Goal: Information Seeking & Learning: Learn about a topic

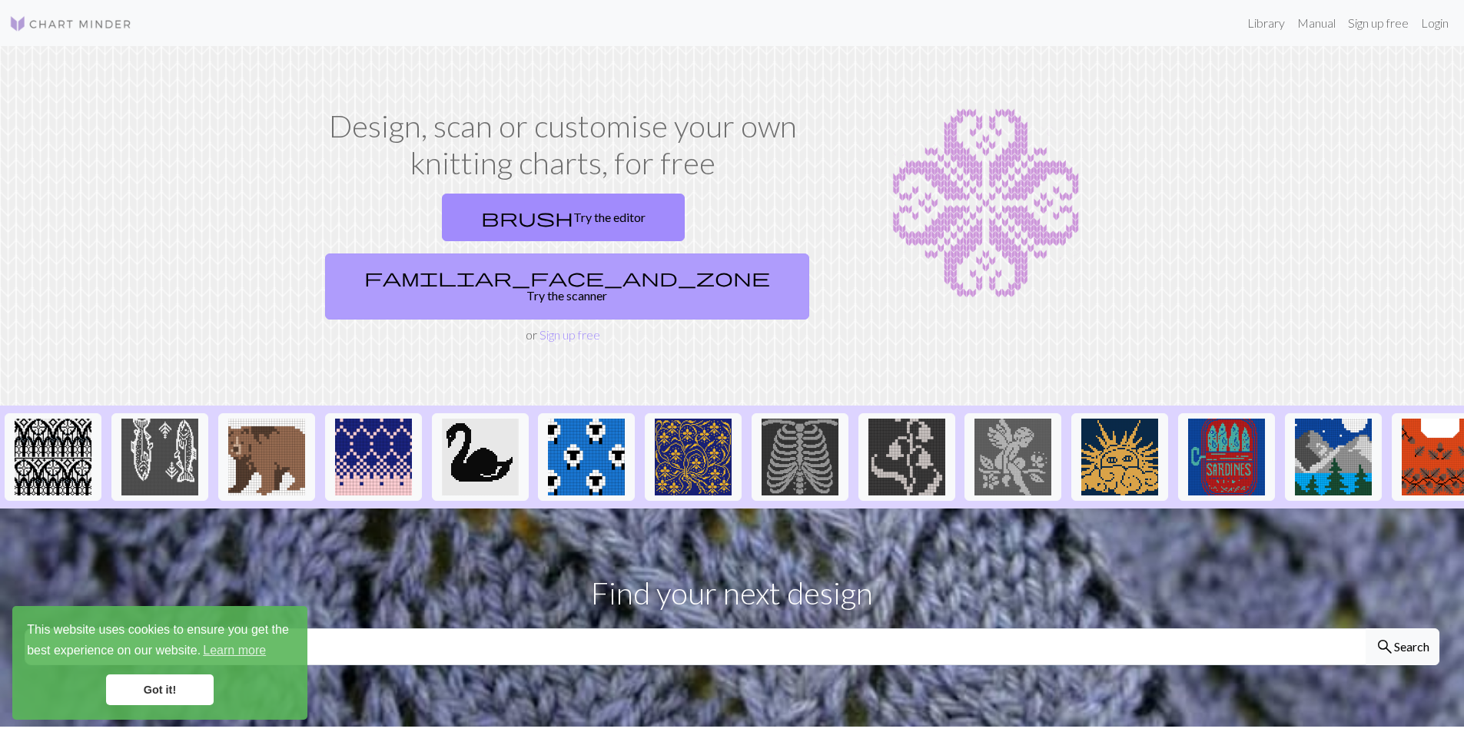
click at [694, 254] on link "familiar_face_and_zone Try the scanner" at bounding box center [567, 287] width 484 height 66
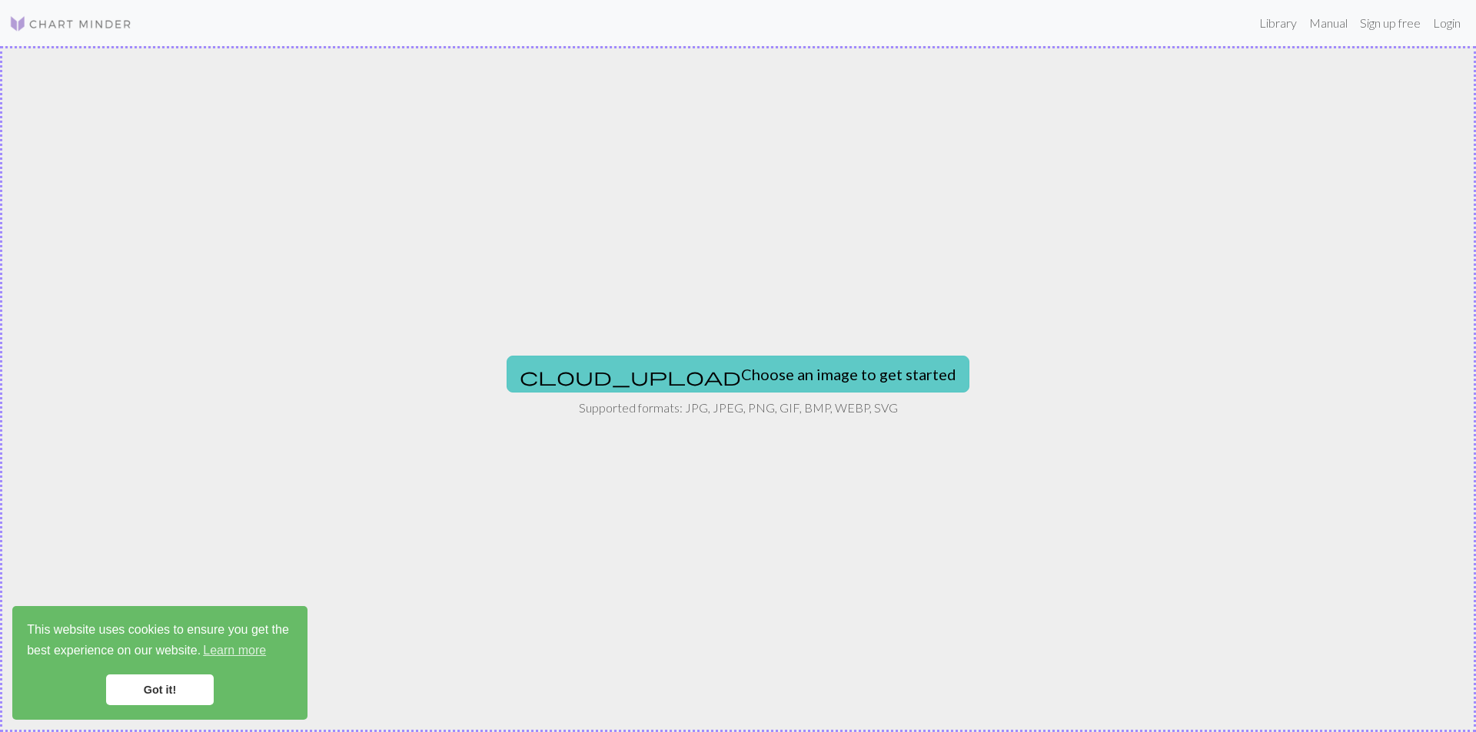
click at [749, 373] on button "cloud_upload Choose an image to get started" at bounding box center [737, 374] width 463 height 37
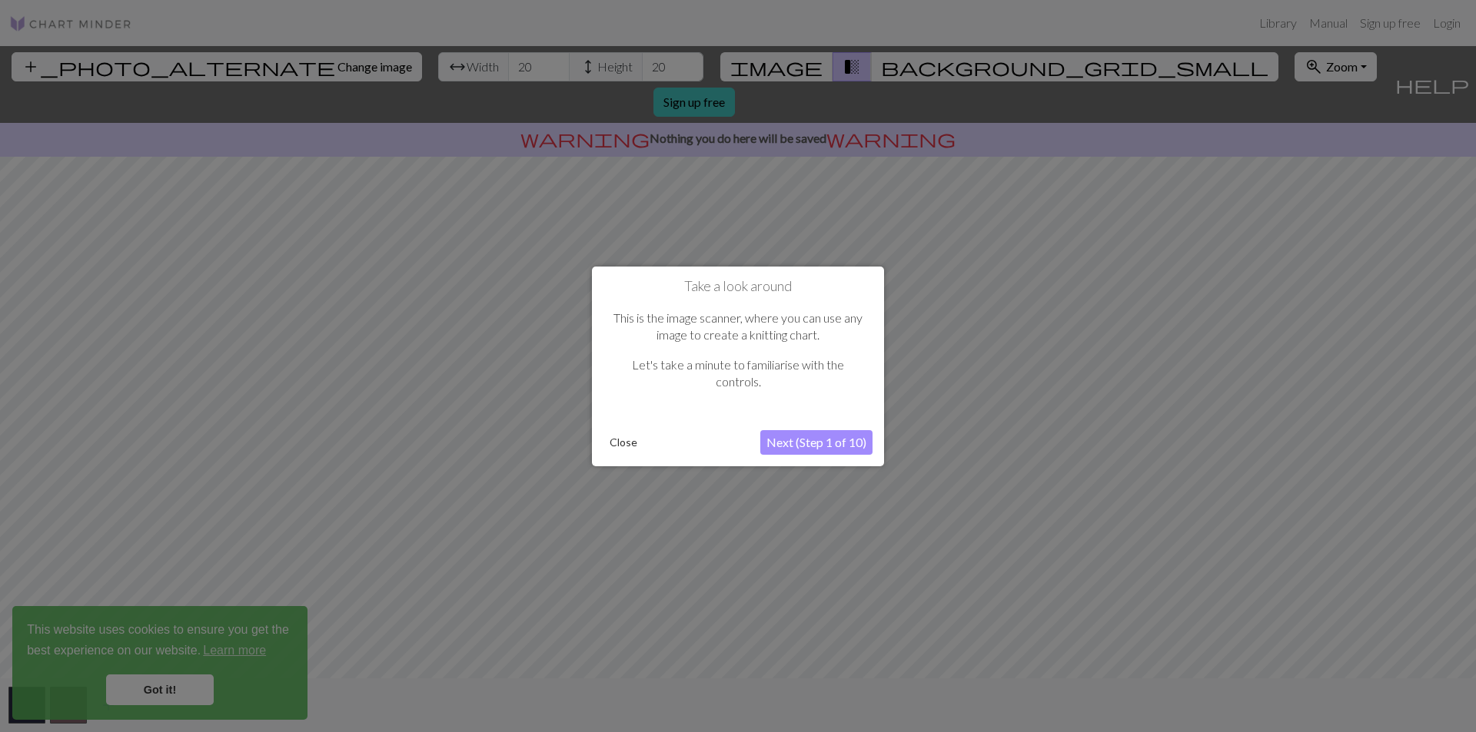
click at [623, 447] on button "Close" at bounding box center [623, 442] width 40 height 23
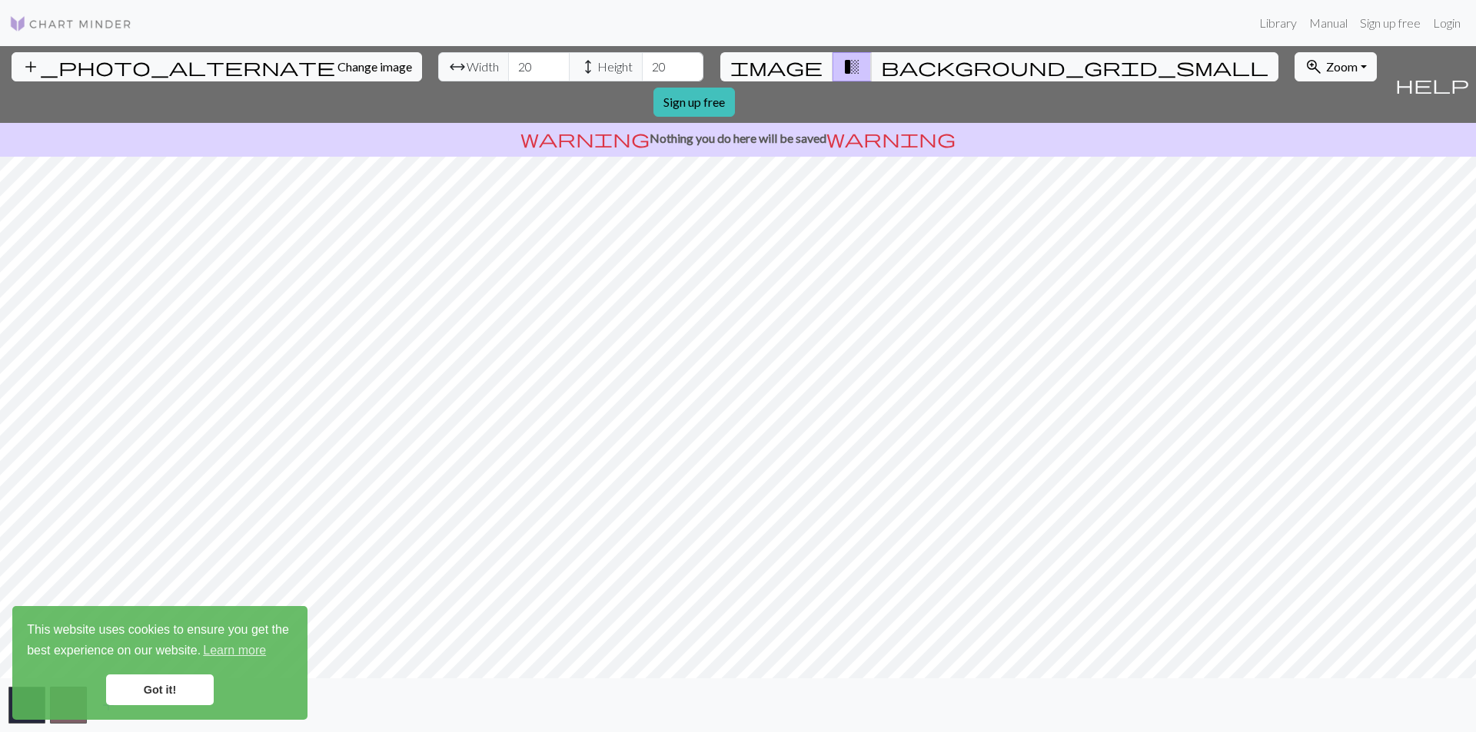
click at [453, 119] on div "add_photo_alternate Change image arrow_range Width 20 height Height 20 image tr…" at bounding box center [738, 389] width 1476 height 686
click at [1020, 680] on div "add_photo_alternate Change image arrow_range Width 20 height Height 20 image tr…" at bounding box center [738, 389] width 1476 height 686
click at [1304, 75] on span "zoom_in" at bounding box center [1313, 67] width 18 height 22
click at [1295, 252] on button "200%" at bounding box center [1355, 261] width 121 height 25
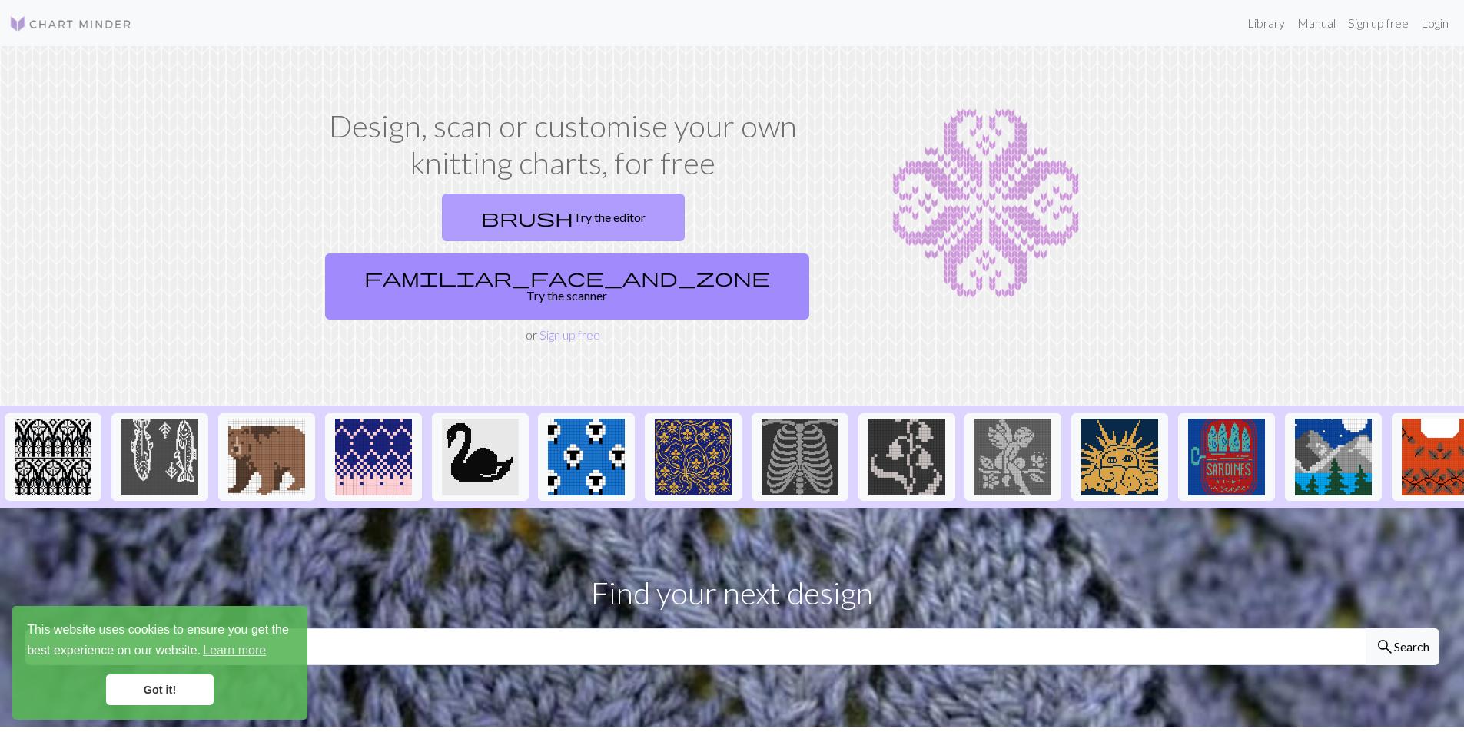
click at [483, 210] on link "brush Try the editor" at bounding box center [563, 218] width 243 height 48
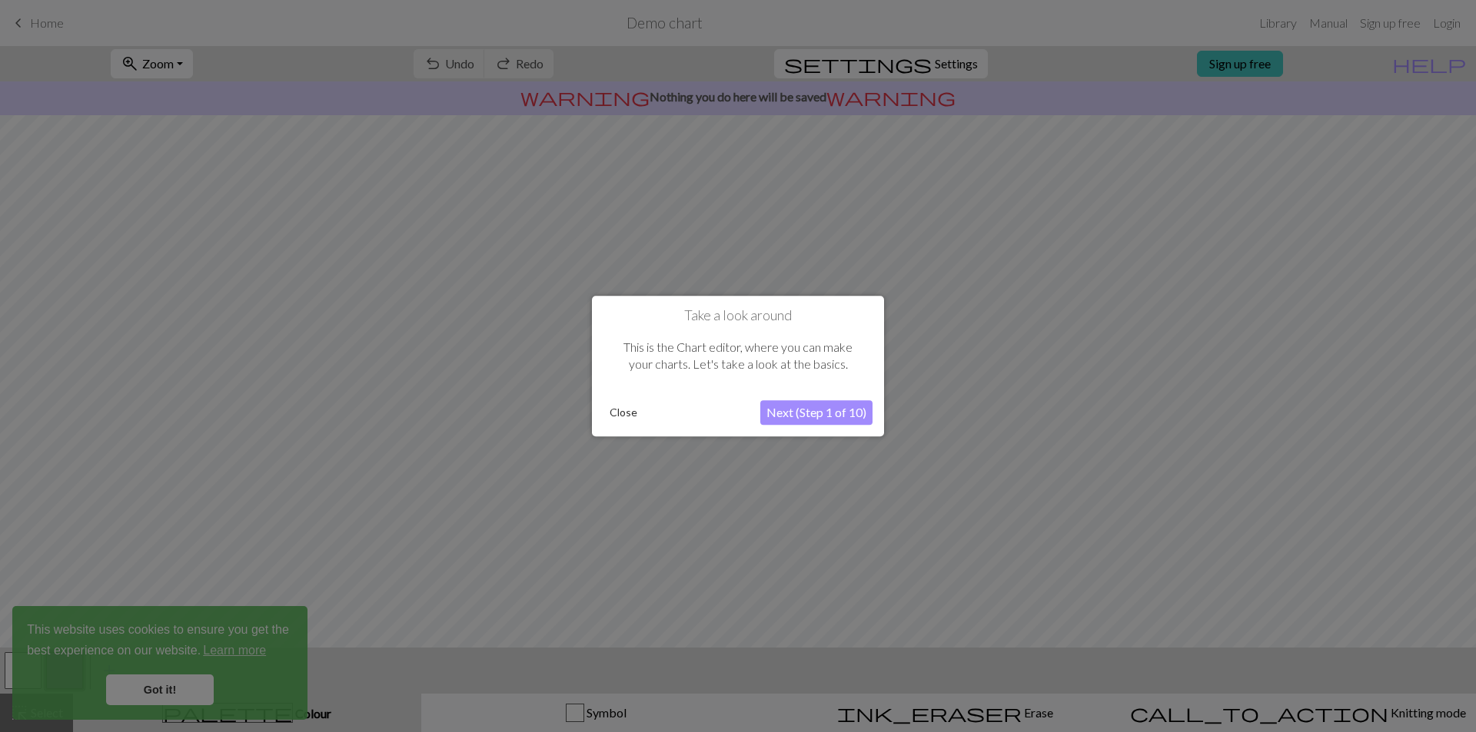
click at [785, 415] on button "Next (Step 1 of 10)" at bounding box center [816, 412] width 112 height 25
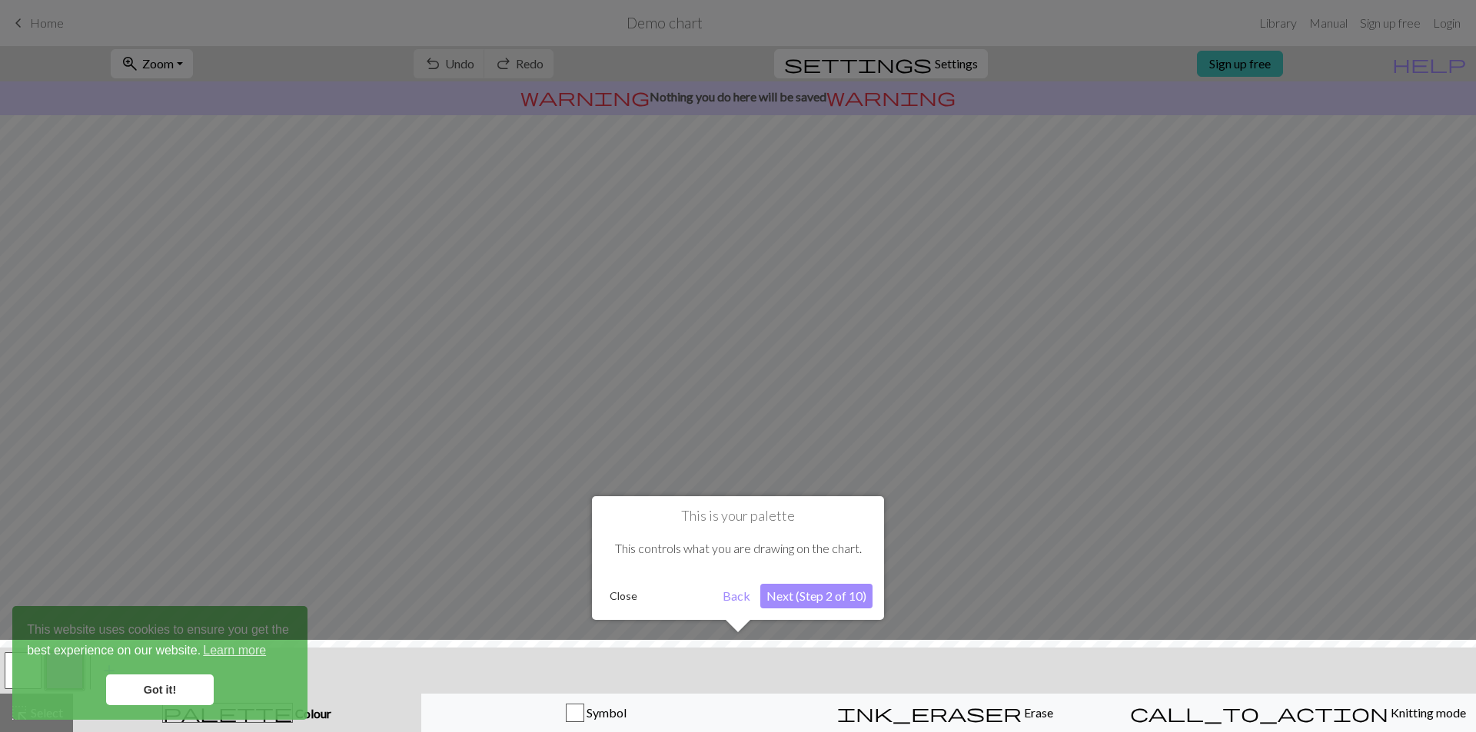
click at [786, 607] on button "Next (Step 2 of 10)" at bounding box center [816, 596] width 112 height 25
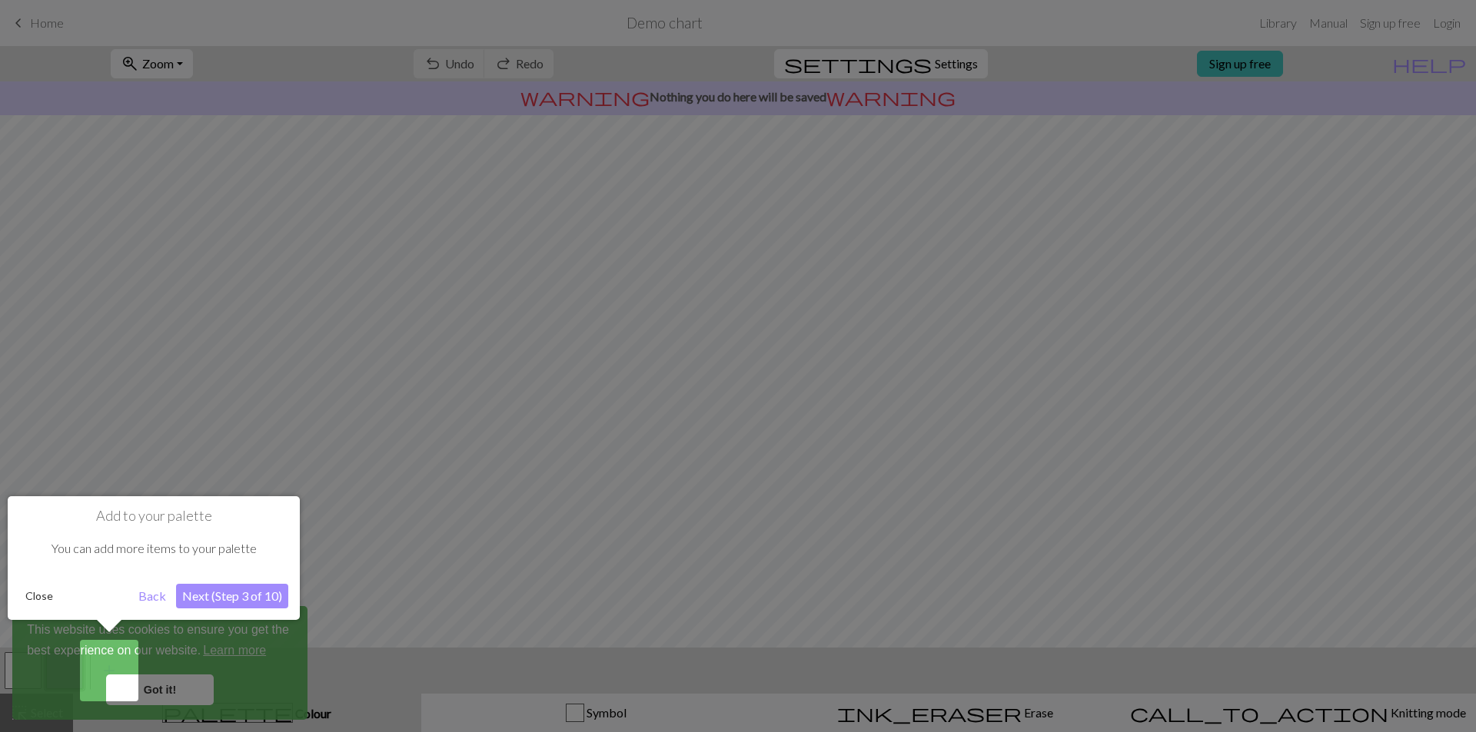
click at [200, 600] on button "Next (Step 3 of 10)" at bounding box center [232, 596] width 112 height 25
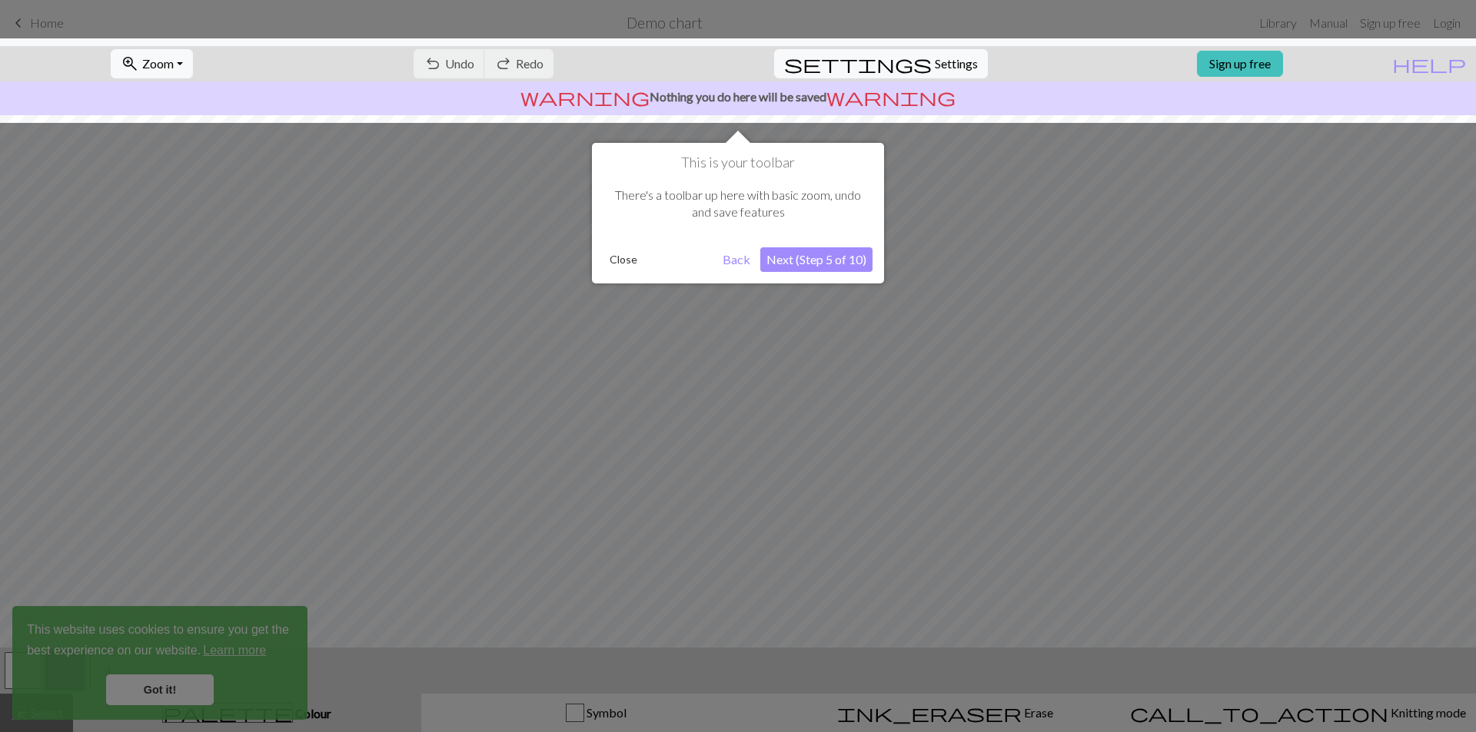
click at [615, 264] on button "Close" at bounding box center [623, 259] width 40 height 23
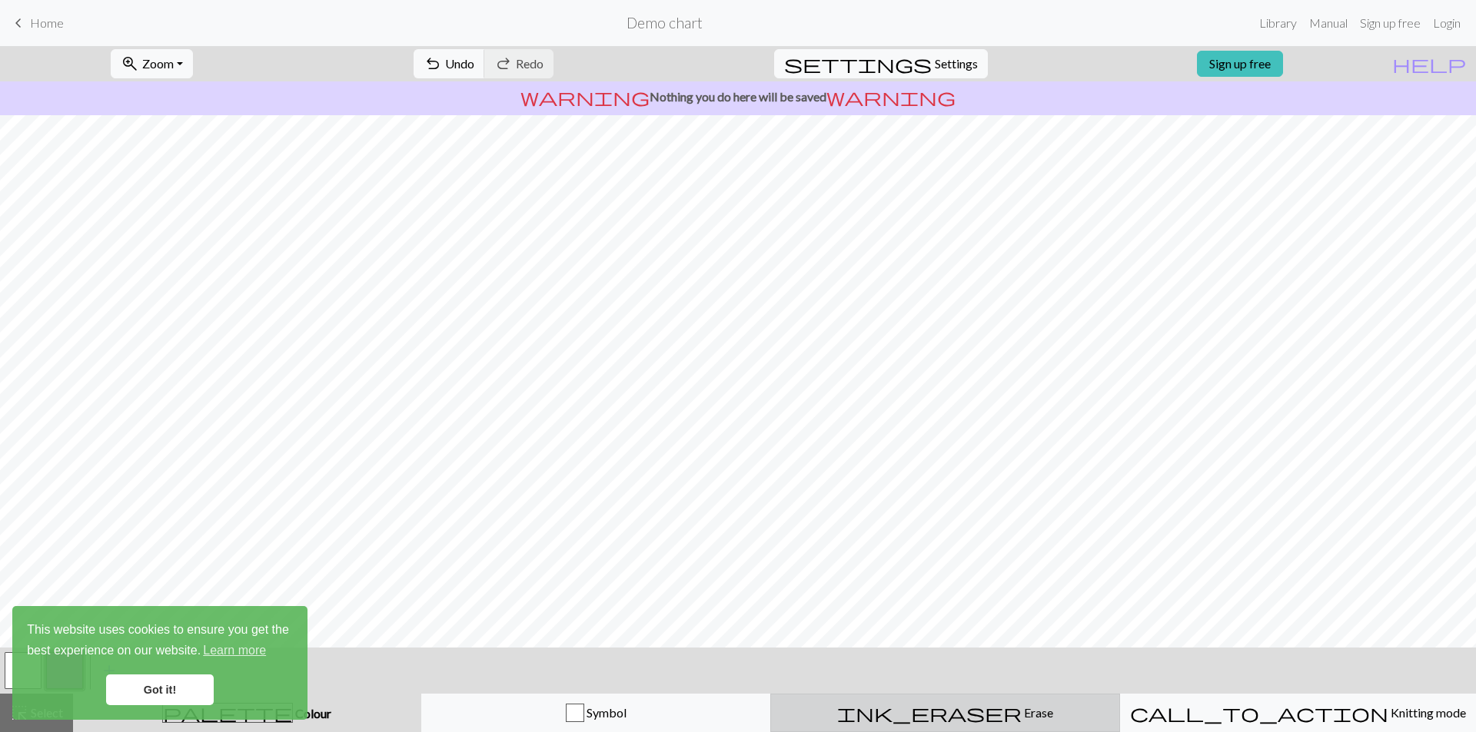
click at [1021, 715] on span "Erase" at bounding box center [1037, 713] width 32 height 15
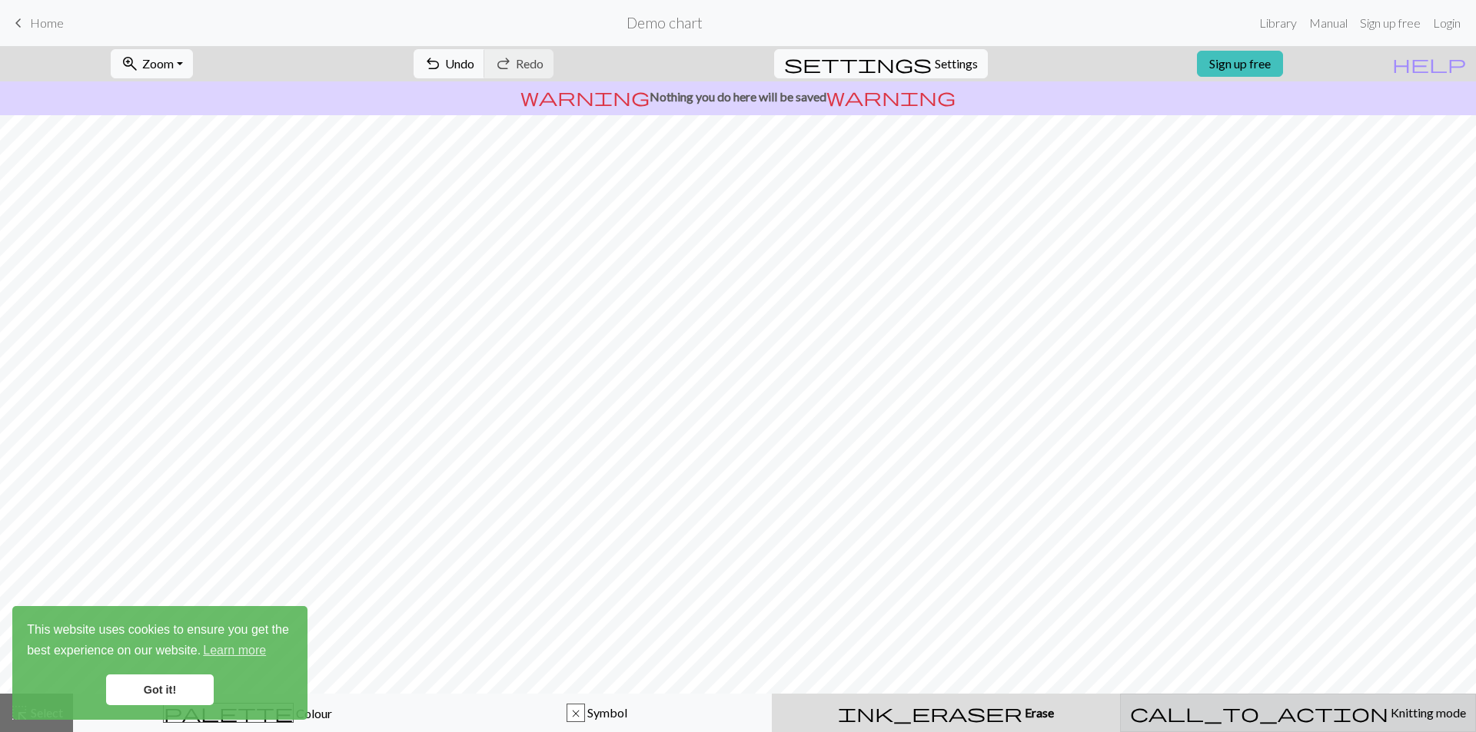
click at [1184, 706] on div "call_to_action Knitting mode Knitting mode" at bounding box center [1298, 713] width 336 height 18
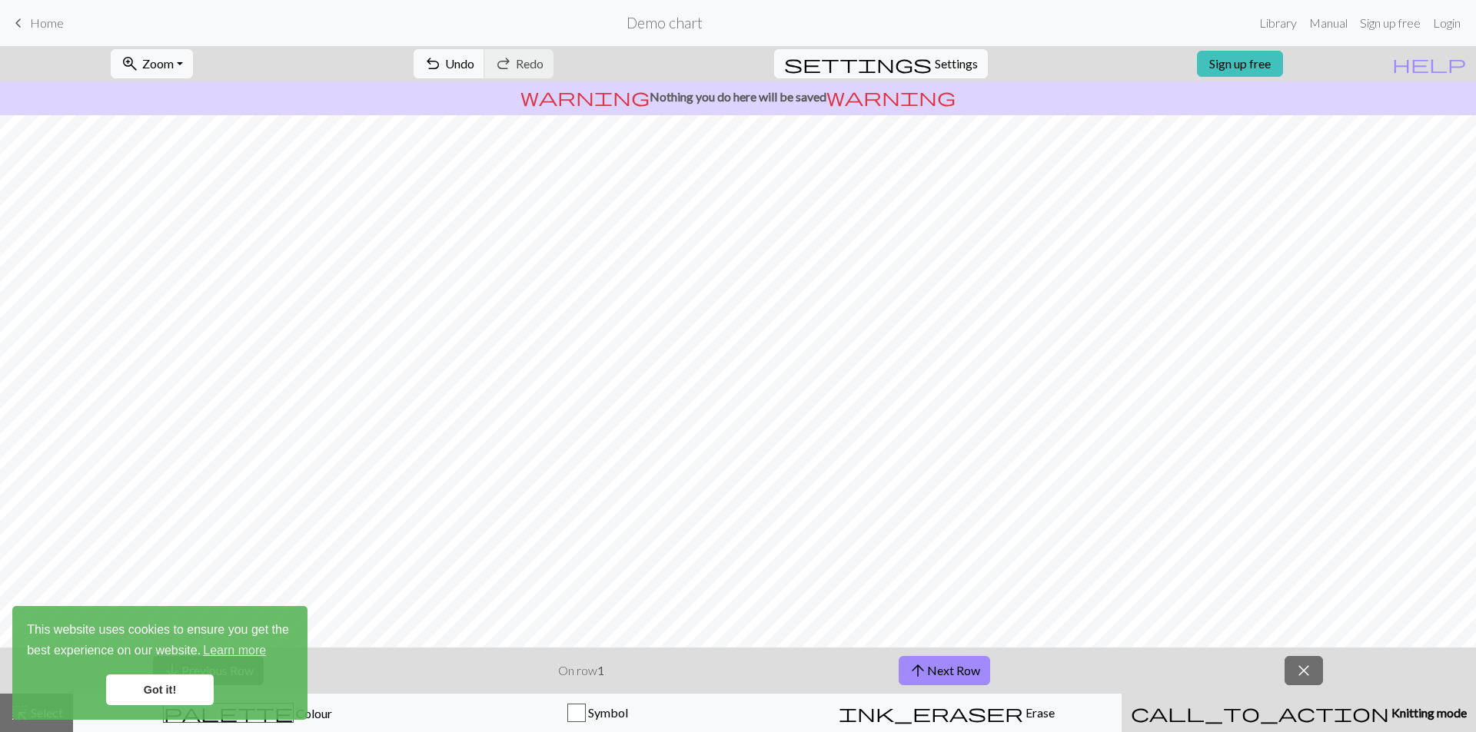
click at [566, 664] on p "On row 1" at bounding box center [581, 671] width 46 height 18
click at [171, 689] on link "Got it!" at bounding box center [160, 690] width 108 height 31
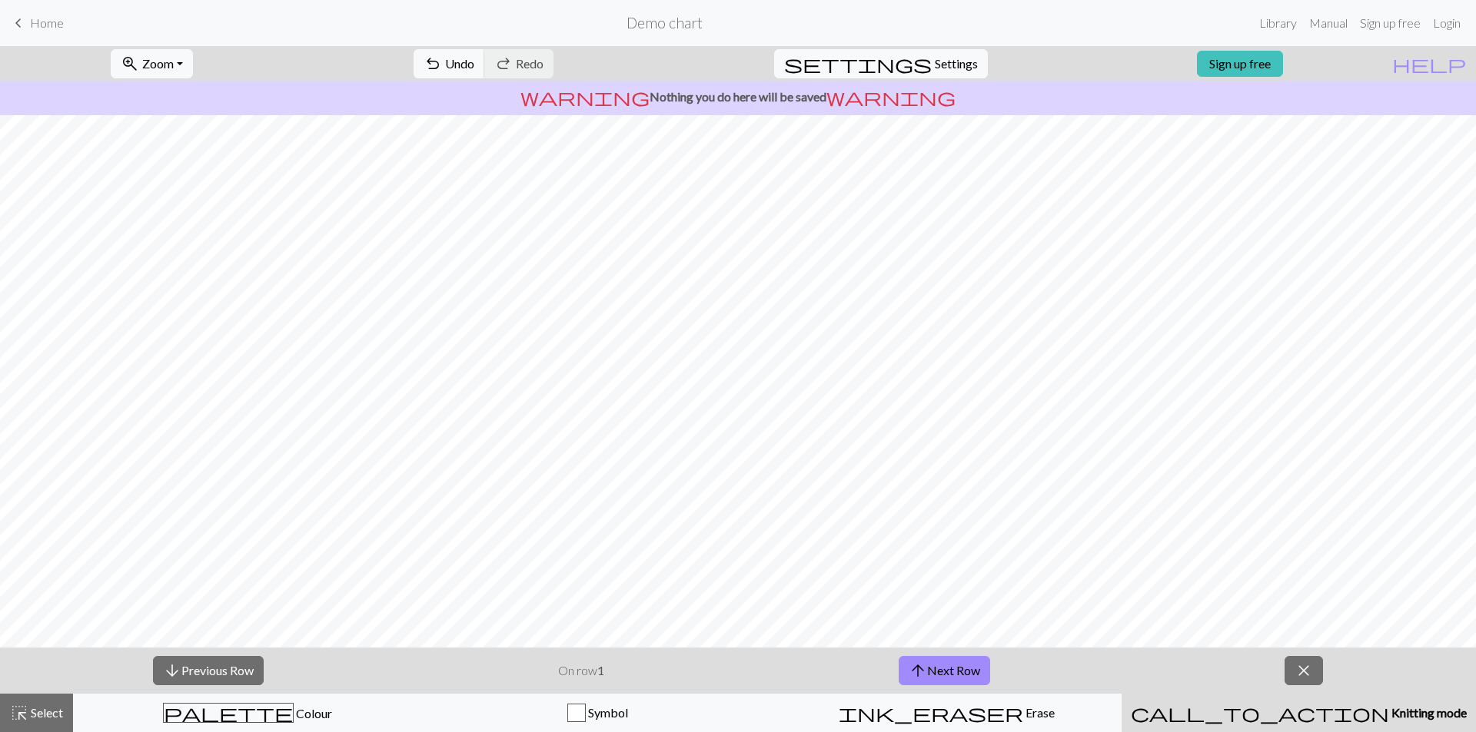
click at [187, 668] on div "This website uses cookies to ensure you get the best experience on our website.…" at bounding box center [159, 663] width 295 height 114
click at [194, 678] on button "arrow_downward Previous Row" at bounding box center [208, 670] width 111 height 29
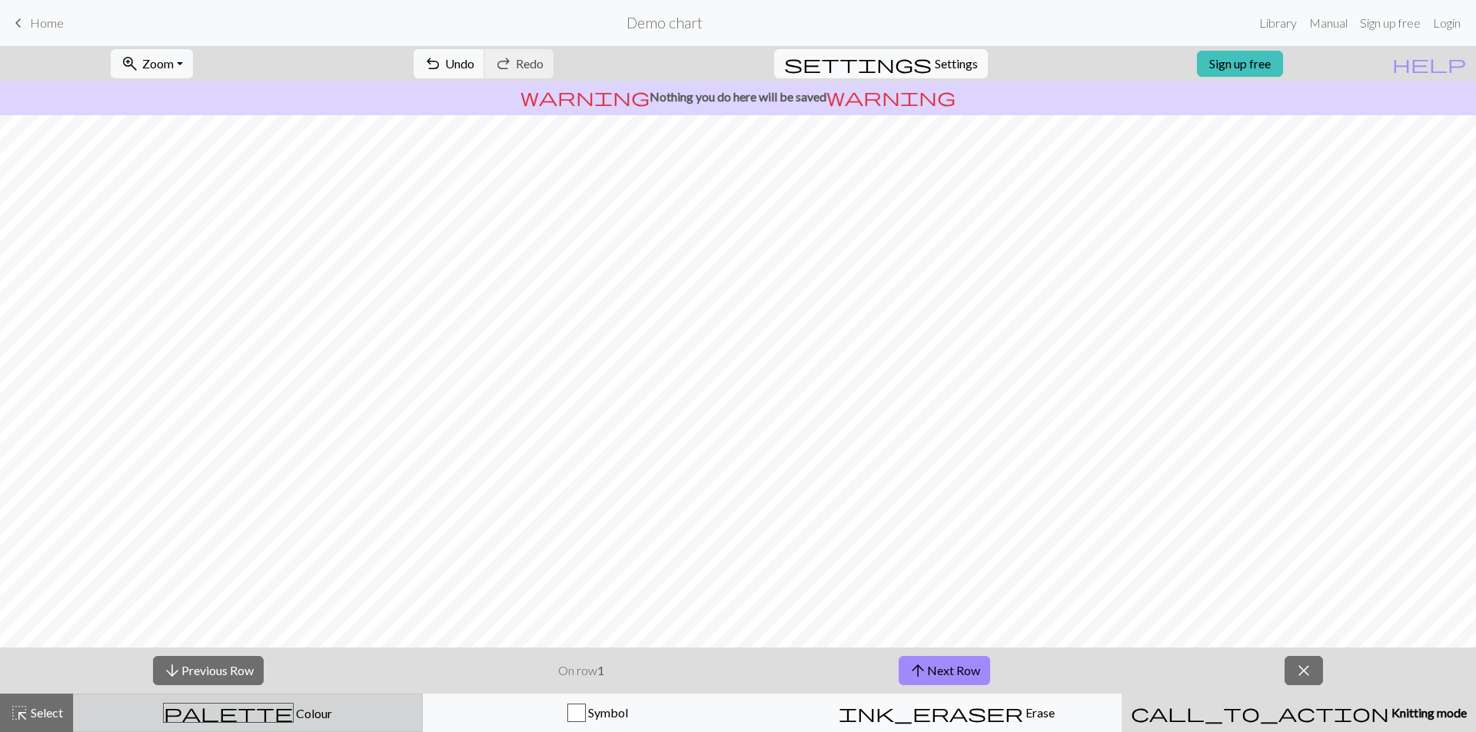
click at [294, 718] on span "Colour" at bounding box center [313, 713] width 38 height 15
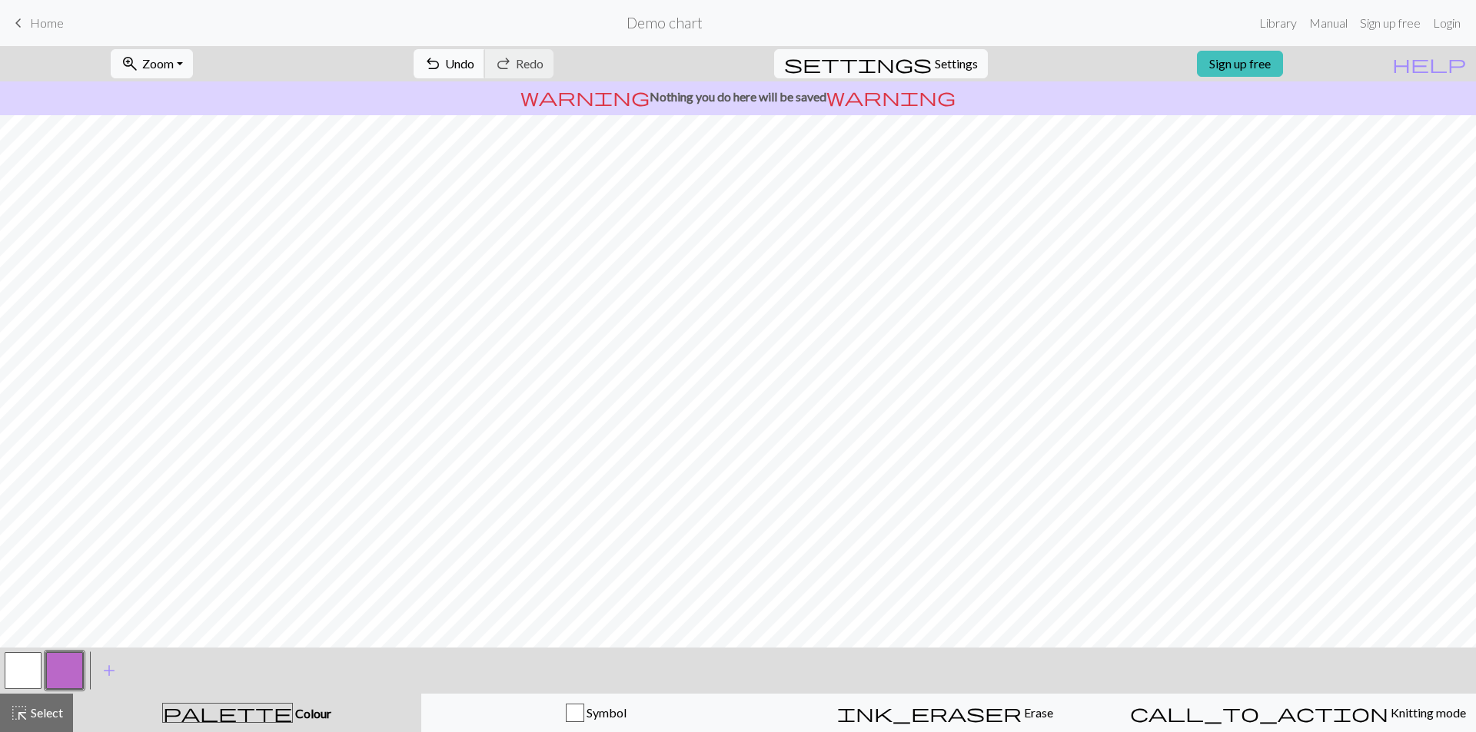
click at [485, 73] on button "undo Undo Undo" at bounding box center [448, 63] width 71 height 29
click at [8, 20] on div "keyboard_arrow_left Home Demo chart Library Manual Sign up free Login" at bounding box center [738, 23] width 1476 height 31
click at [26, 16] on span "keyboard_arrow_left" at bounding box center [18, 23] width 18 height 22
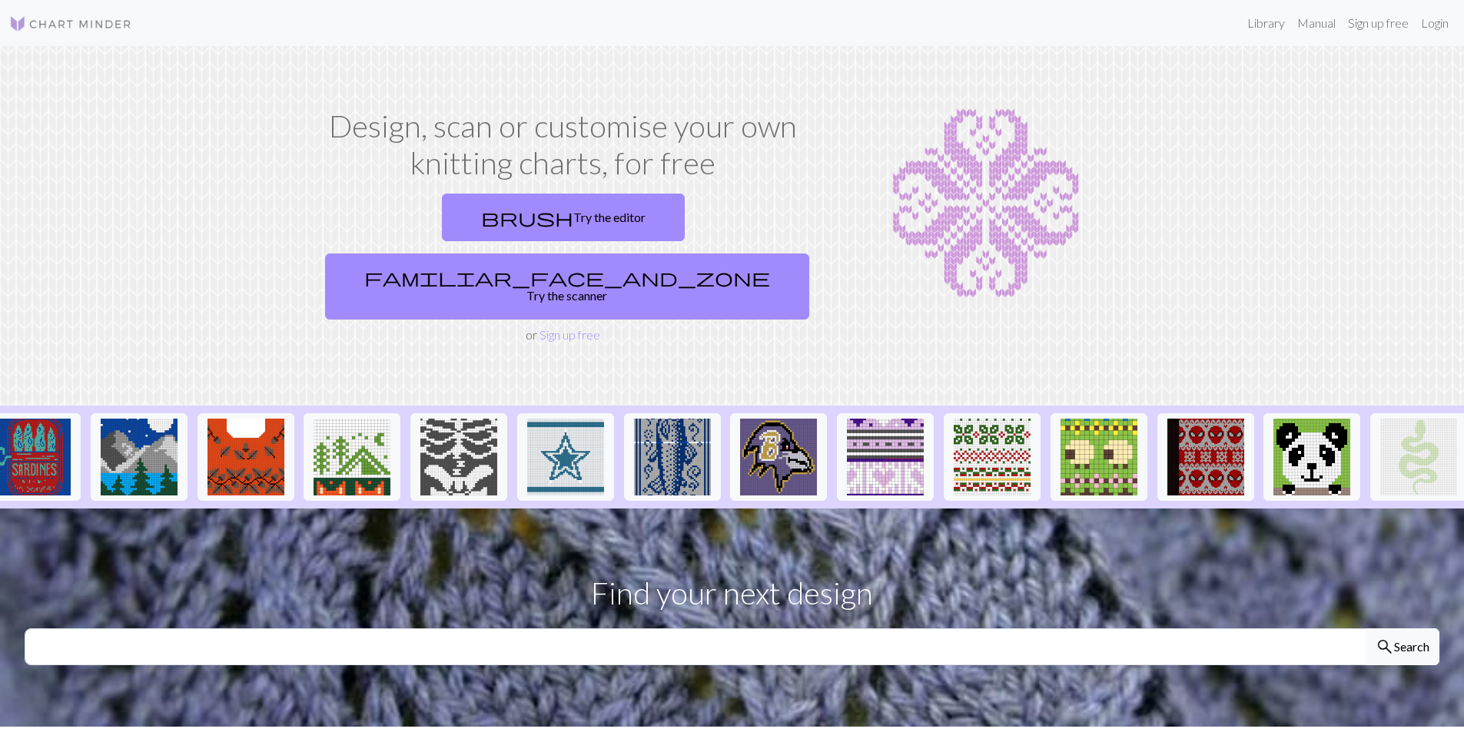
scroll to position [0, 1203]
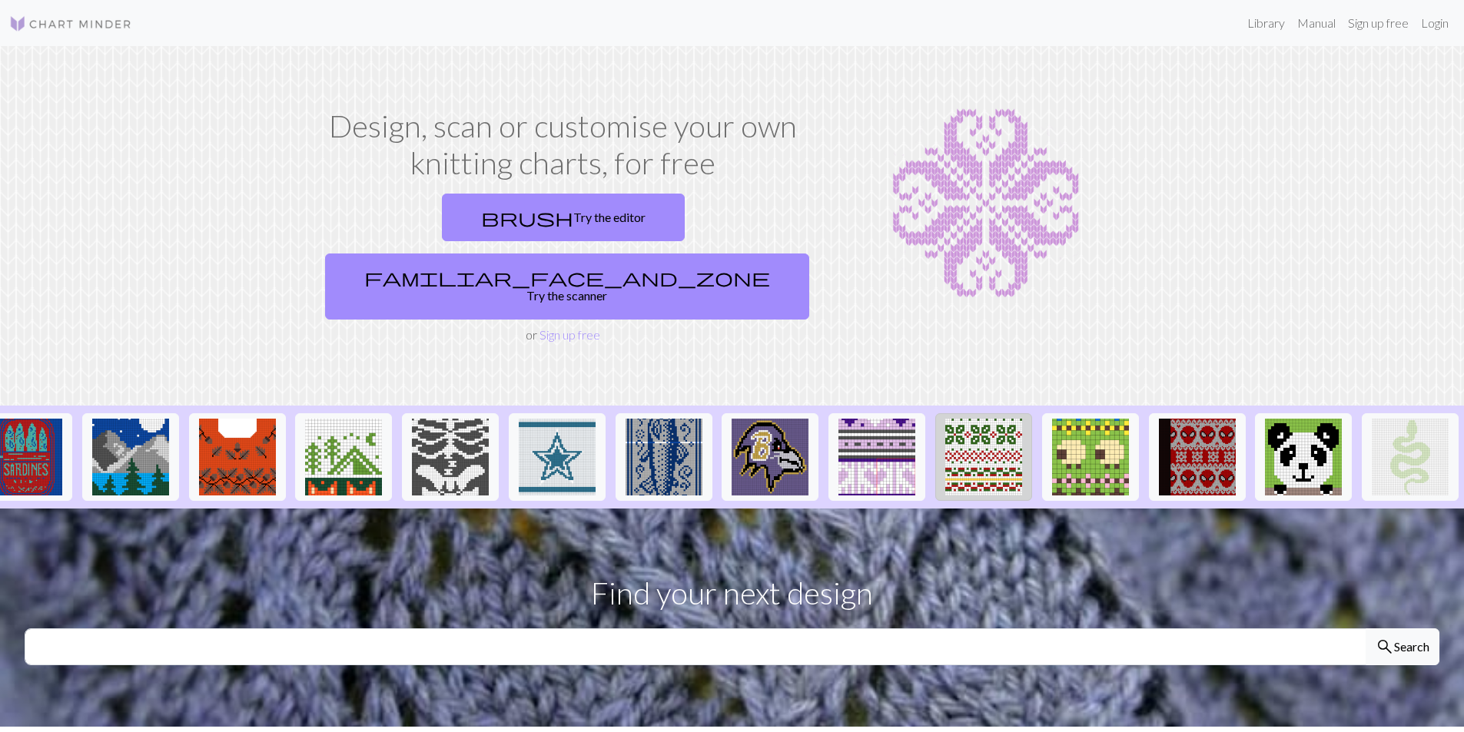
click at [981, 419] on img at bounding box center [983, 457] width 77 height 77
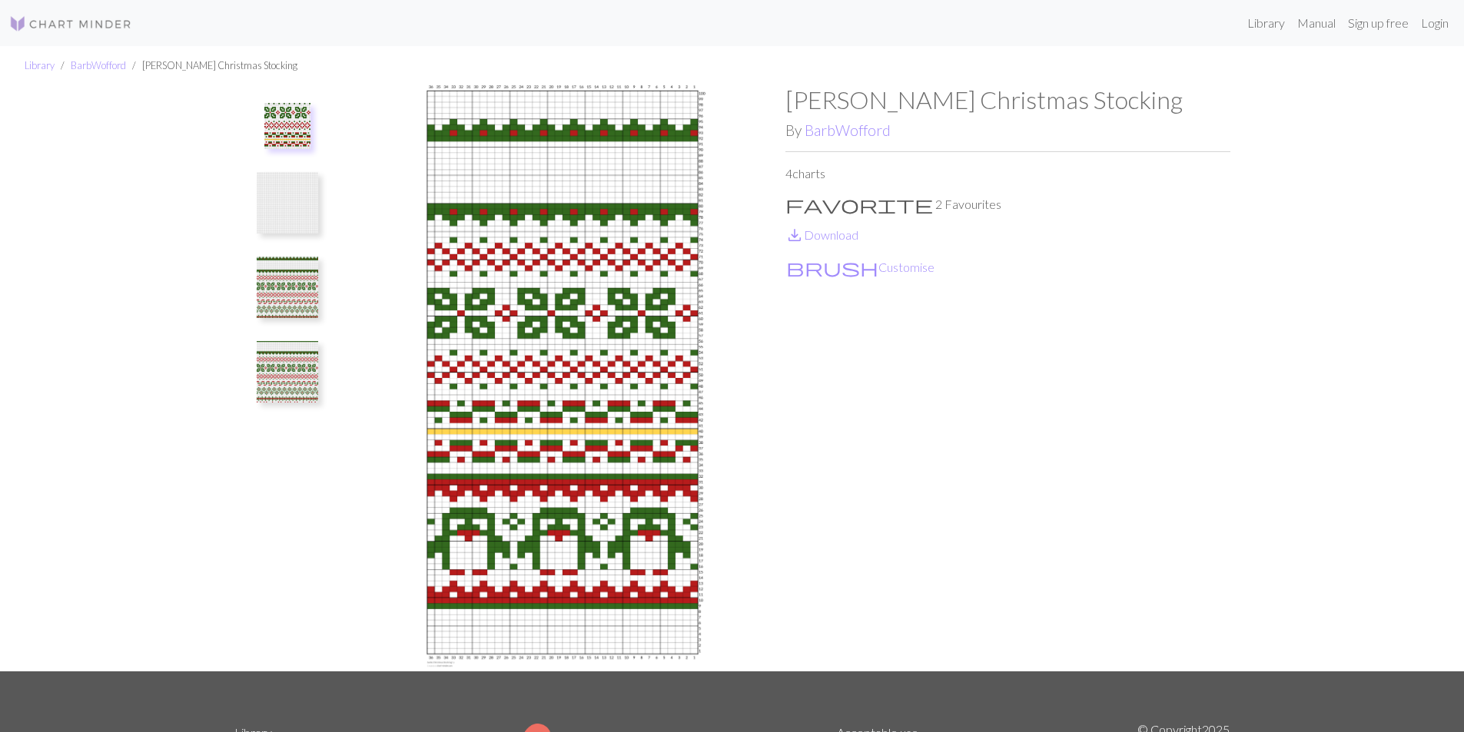
click at [310, 294] on img at bounding box center [287, 287] width 61 height 61
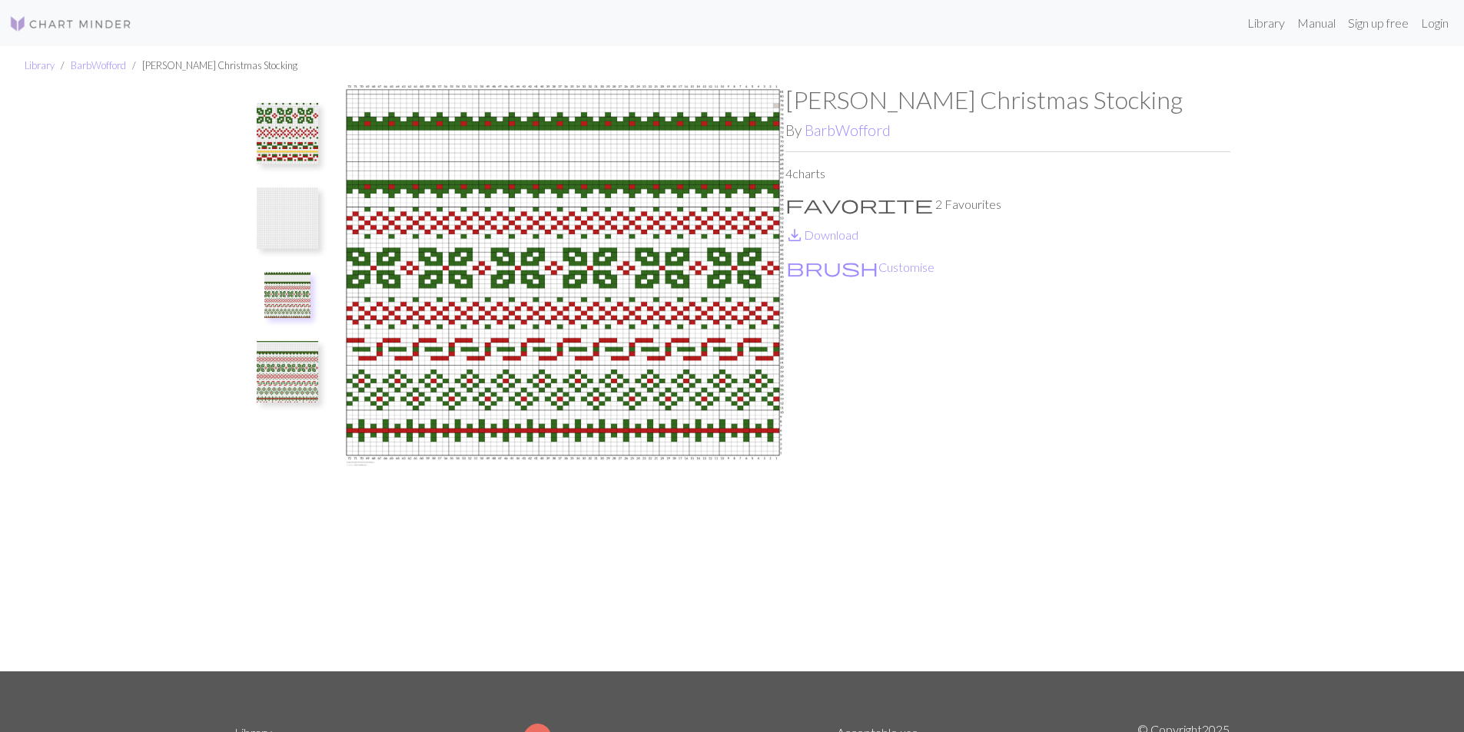
click at [675, 247] on img at bounding box center [562, 378] width 445 height 586
click at [812, 264] on button "brush Customise" at bounding box center [860, 267] width 150 height 20
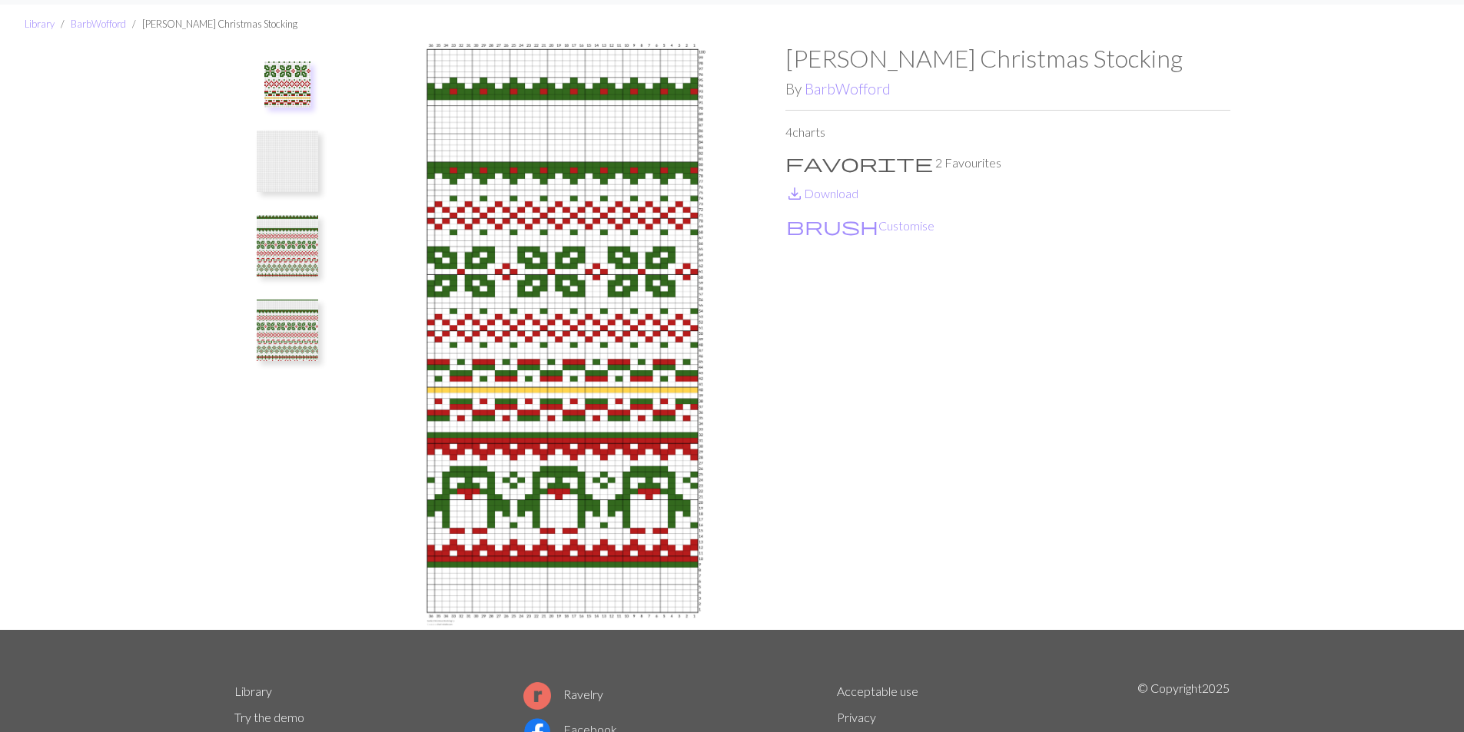
scroll to position [77, 0]
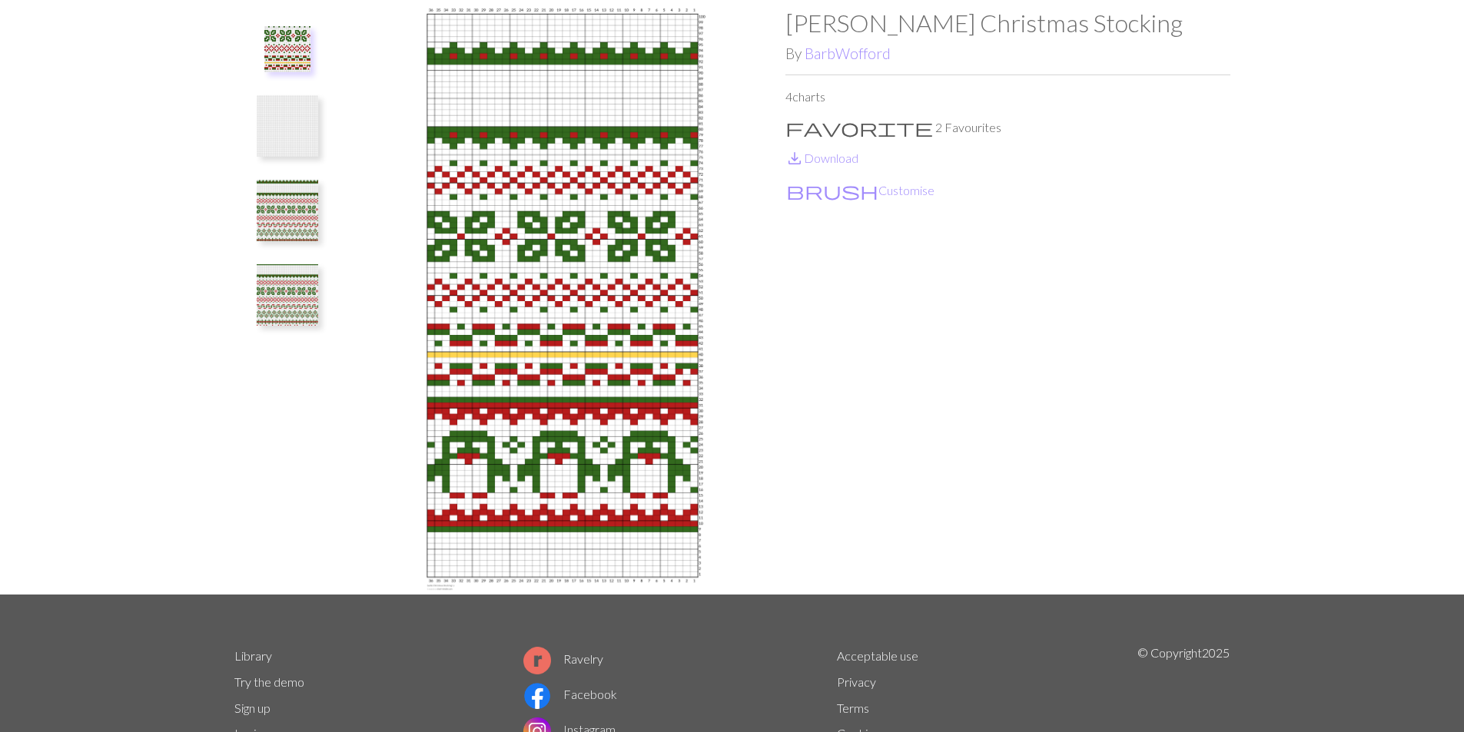
click at [279, 294] on img at bounding box center [287, 294] width 61 height 61
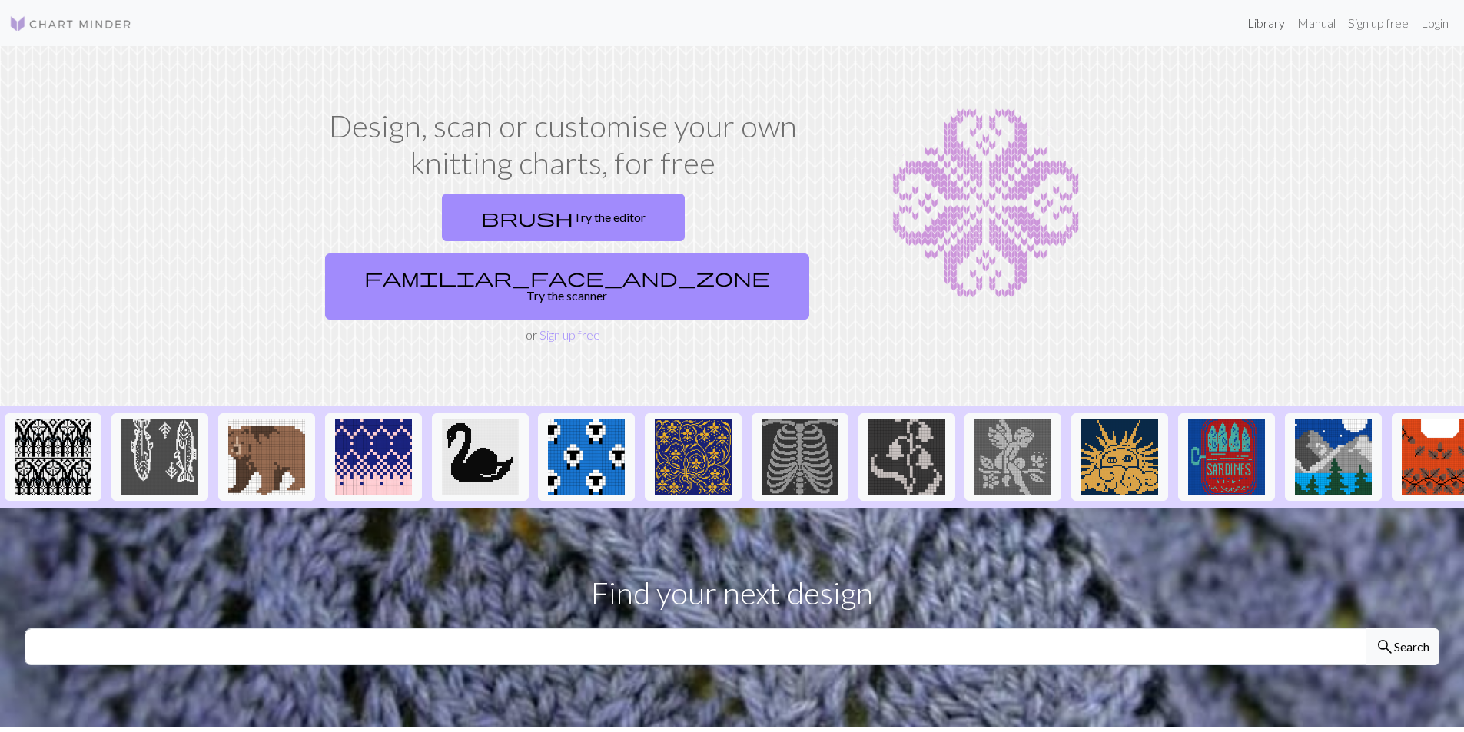
click at [1268, 25] on link "Library" at bounding box center [1266, 23] width 50 height 31
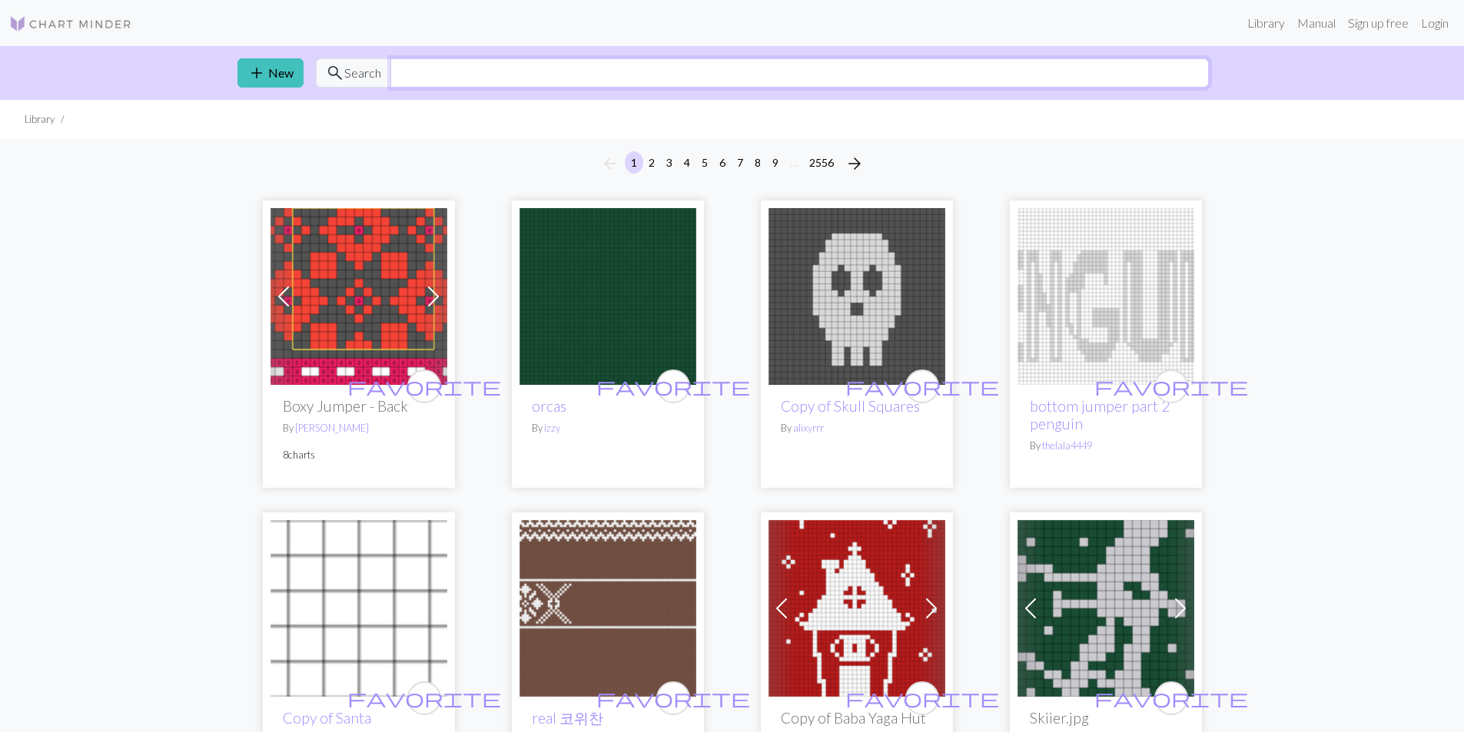
click at [445, 85] on input "text" at bounding box center [799, 72] width 818 height 29
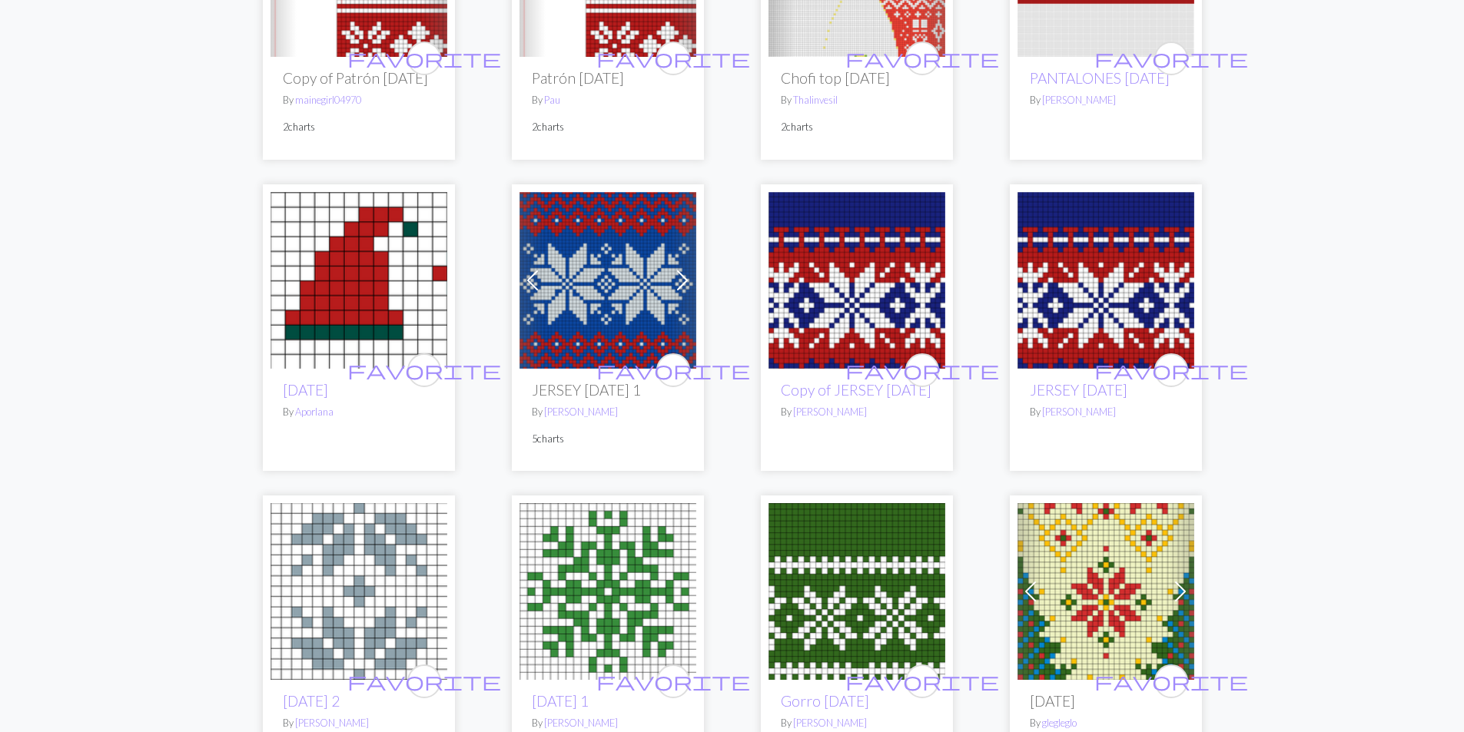
scroll to position [77, 0]
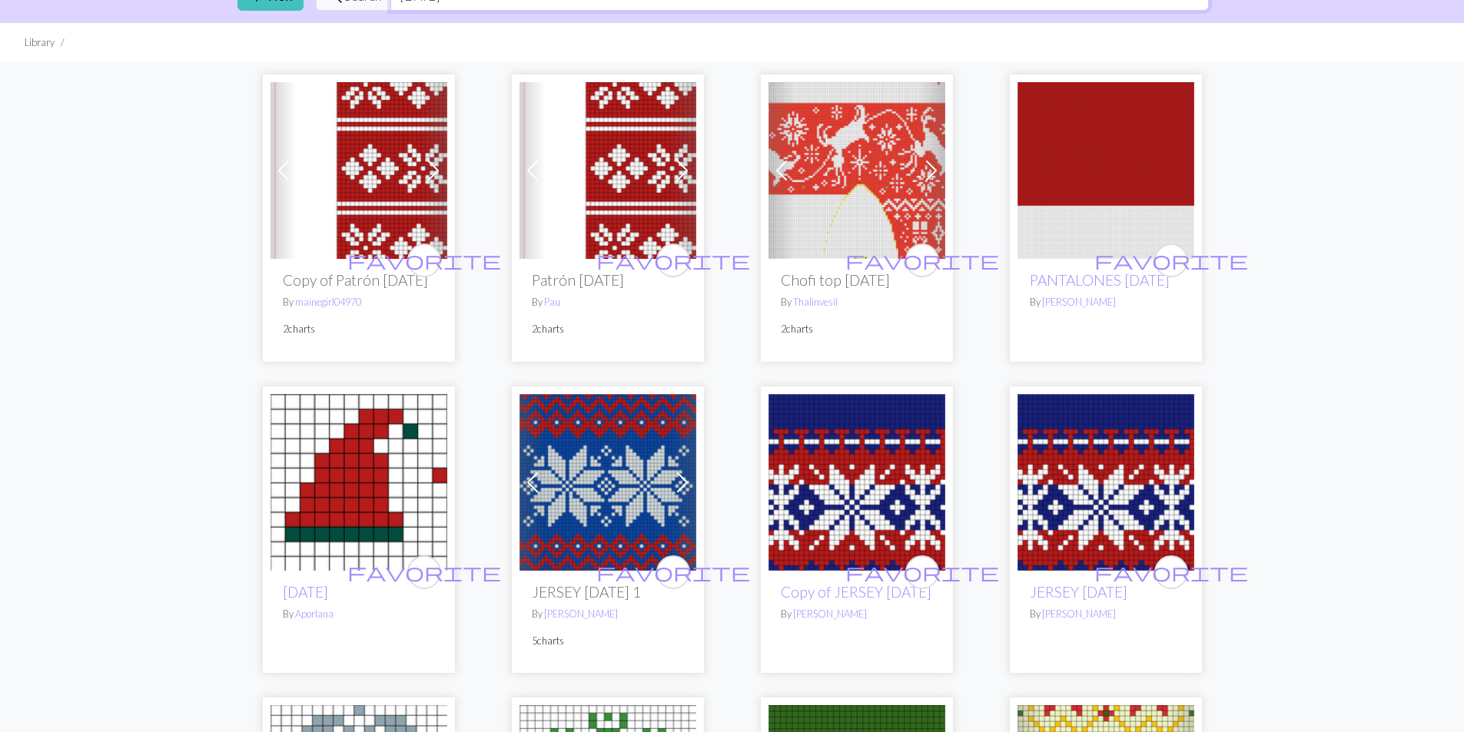
type input "[DATE]"
click at [895, 183] on img at bounding box center [857, 170] width 177 height 177
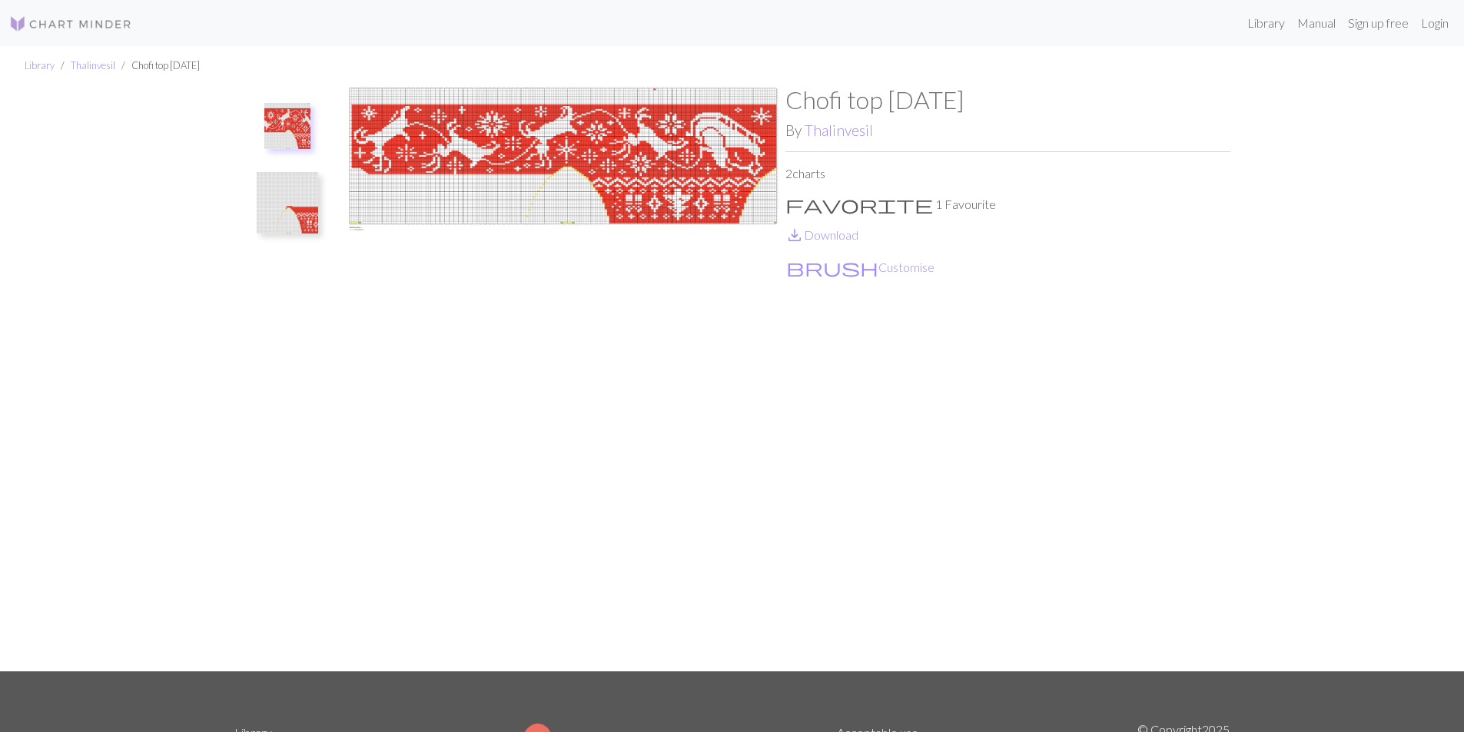
click at [304, 214] on img at bounding box center [287, 202] width 61 height 61
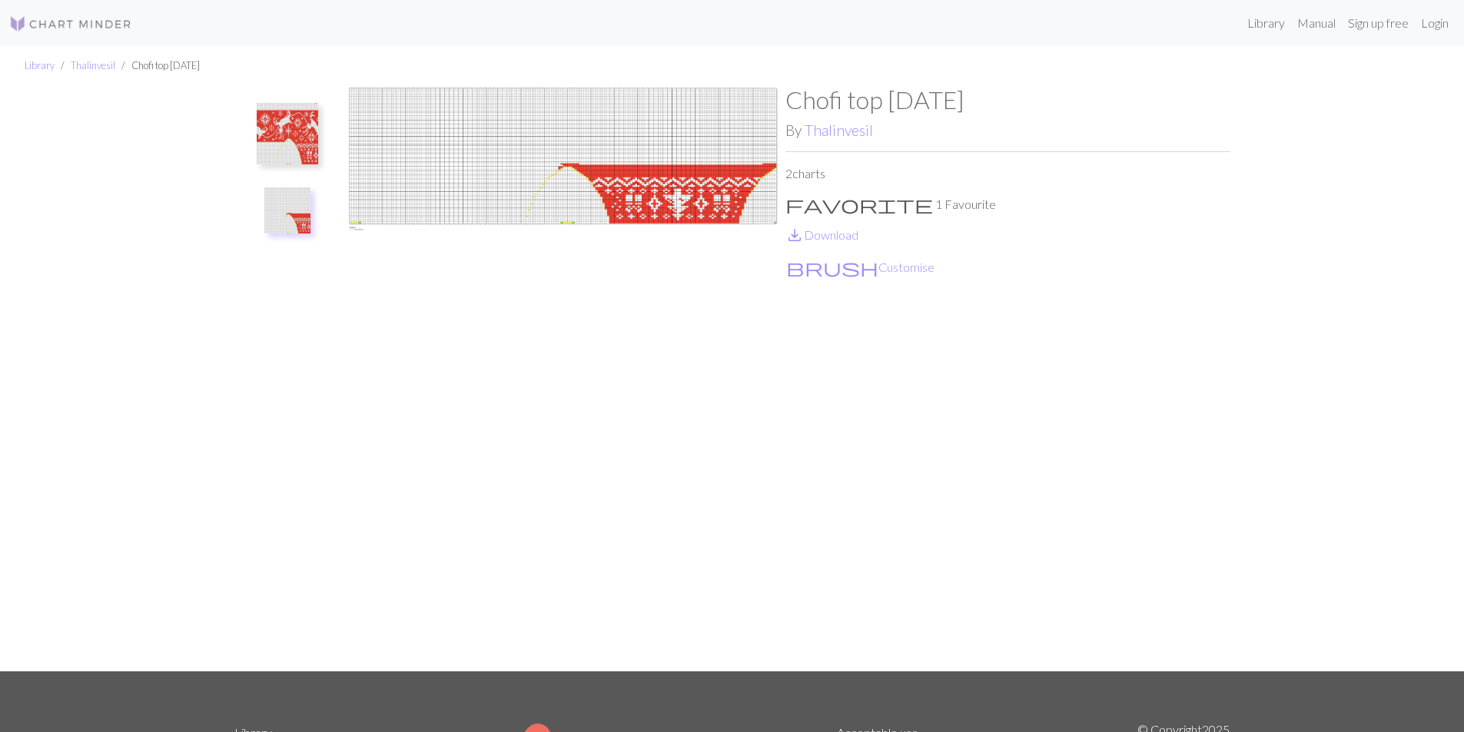
click at [286, 123] on img at bounding box center [287, 133] width 61 height 61
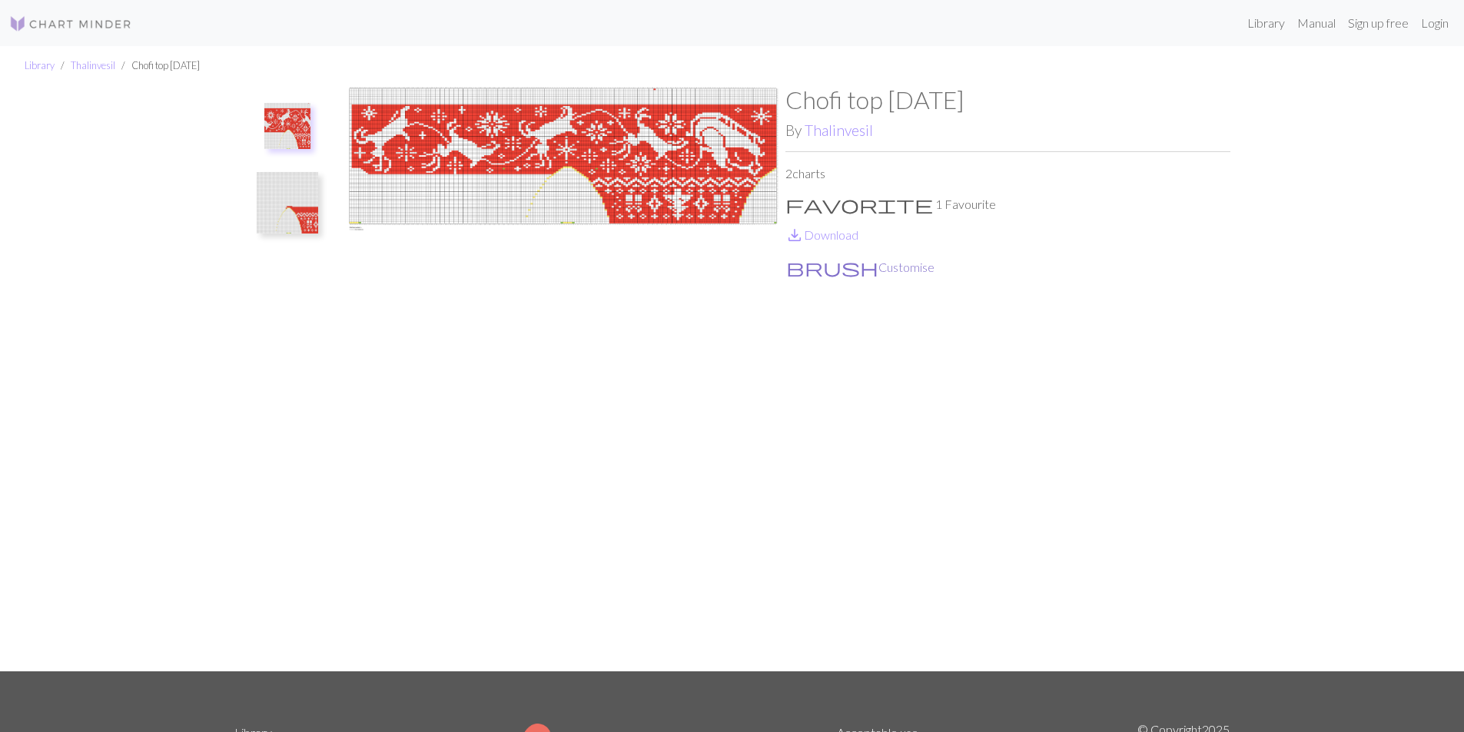
click at [840, 264] on button "brush Customise" at bounding box center [860, 267] width 150 height 20
click at [813, 241] on link "save_alt Download" at bounding box center [821, 234] width 73 height 15
click at [284, 194] on img at bounding box center [287, 202] width 61 height 61
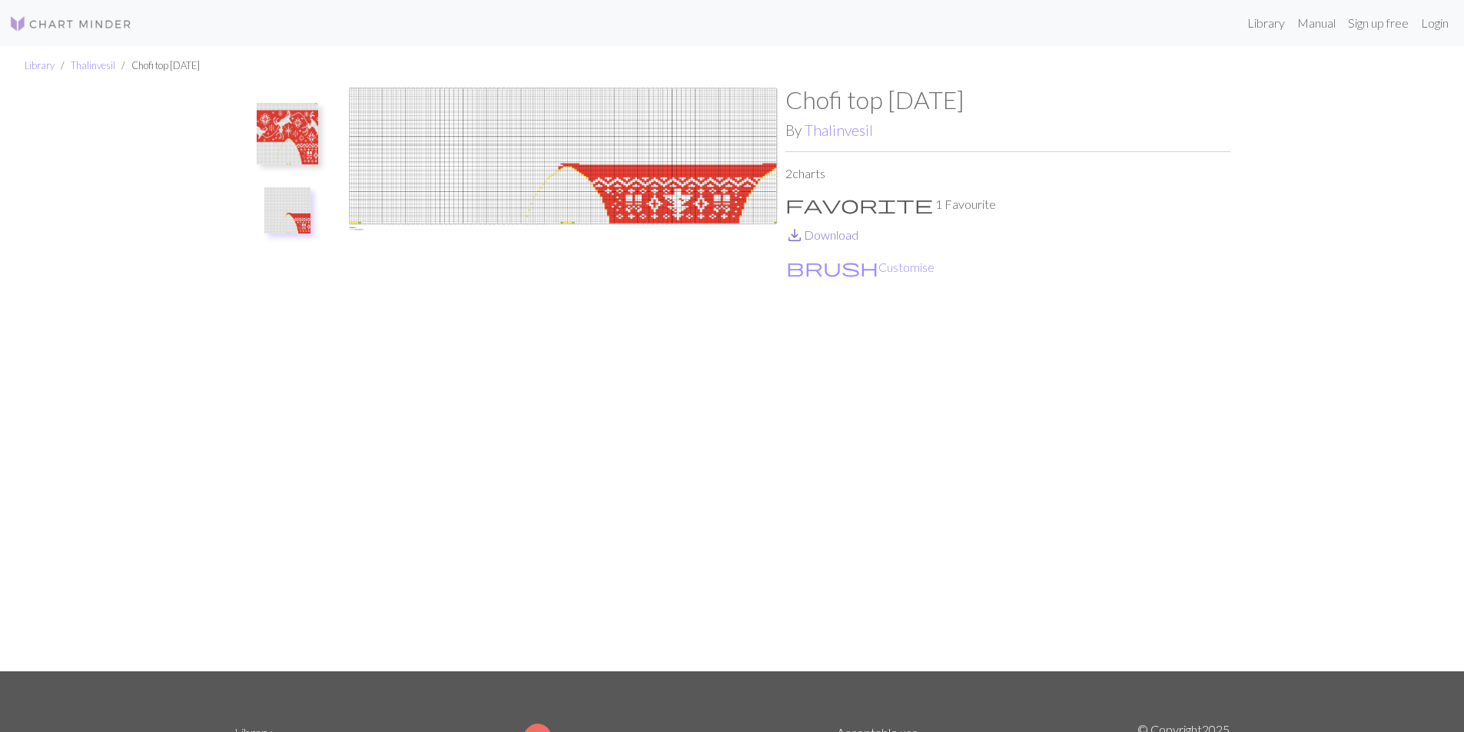
click at [832, 237] on link "save_alt Download" at bounding box center [821, 234] width 73 height 15
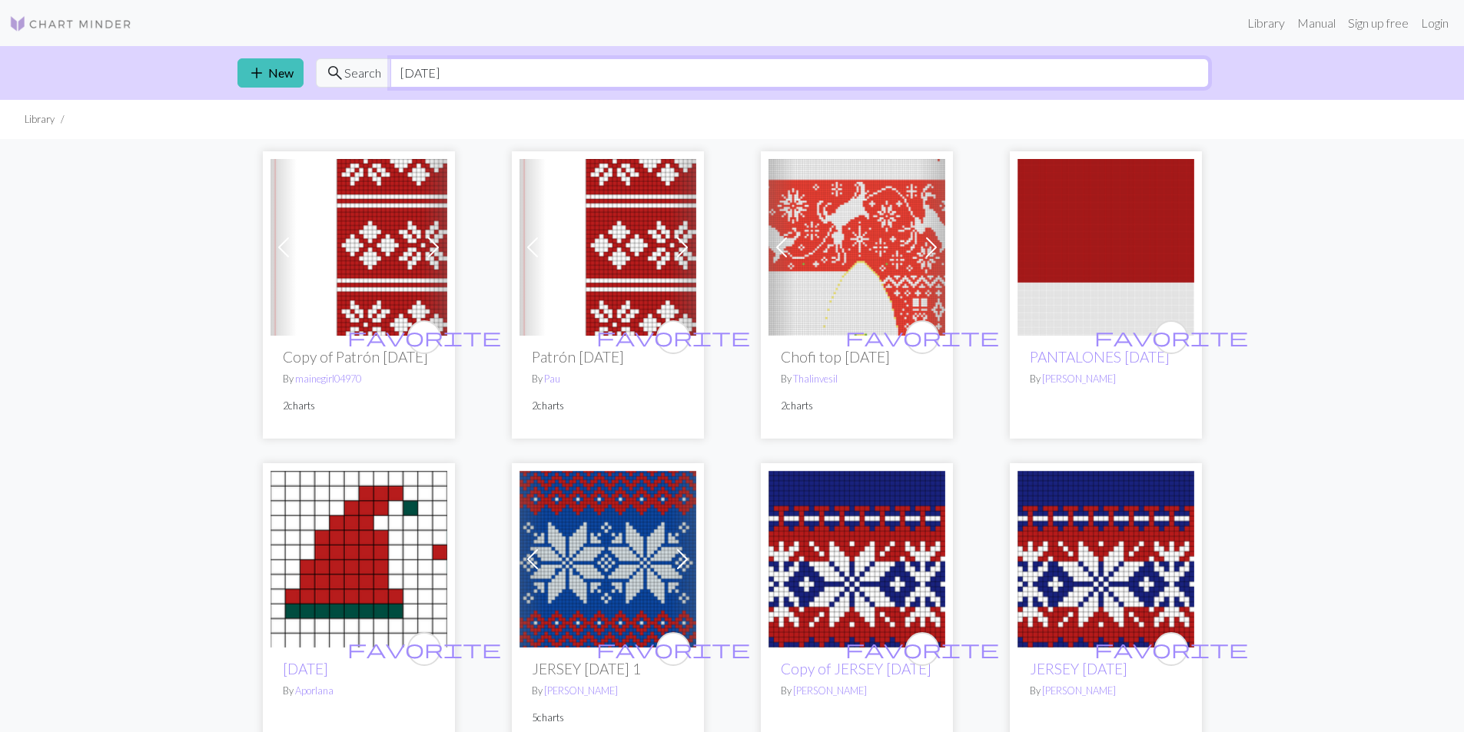
click at [523, 62] on input "[DATE]" at bounding box center [799, 72] width 818 height 29
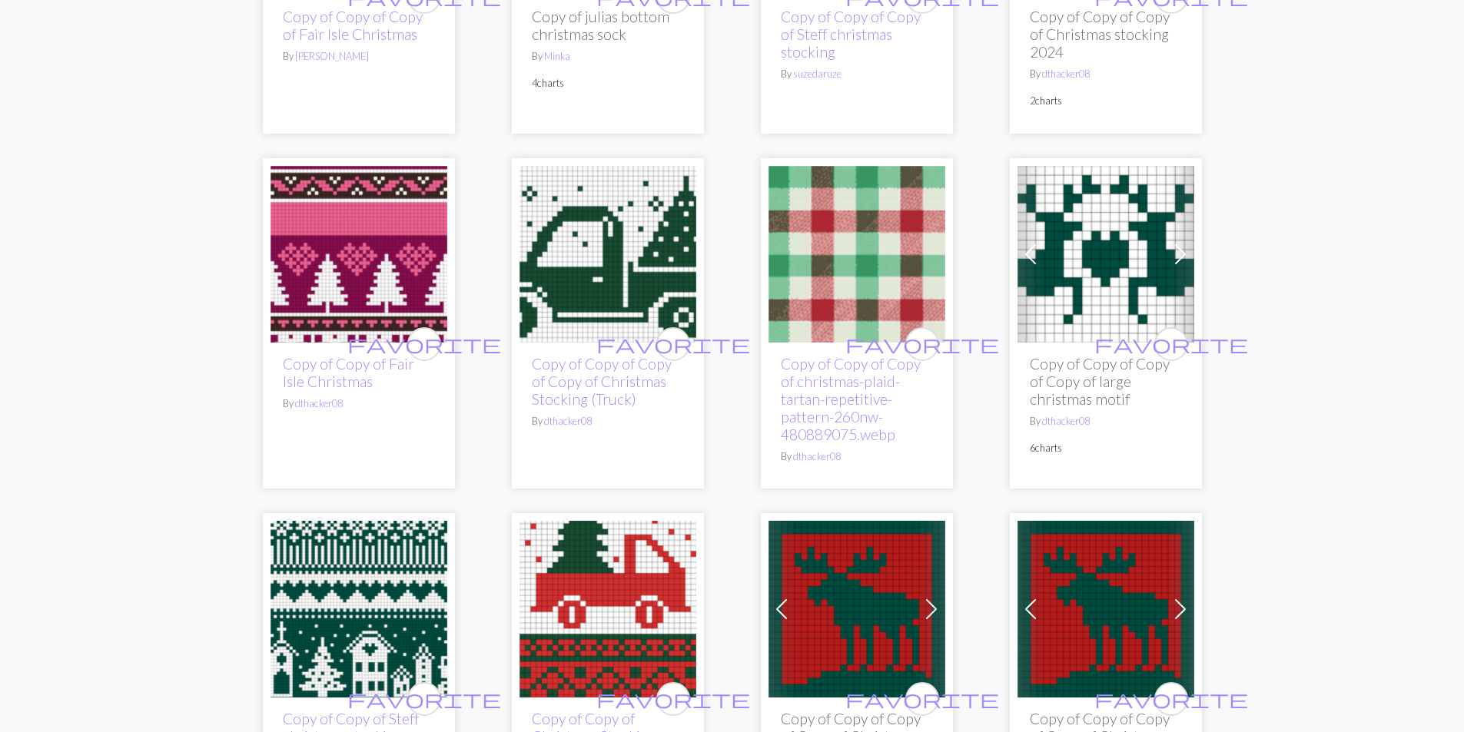
scroll to position [1153, 0]
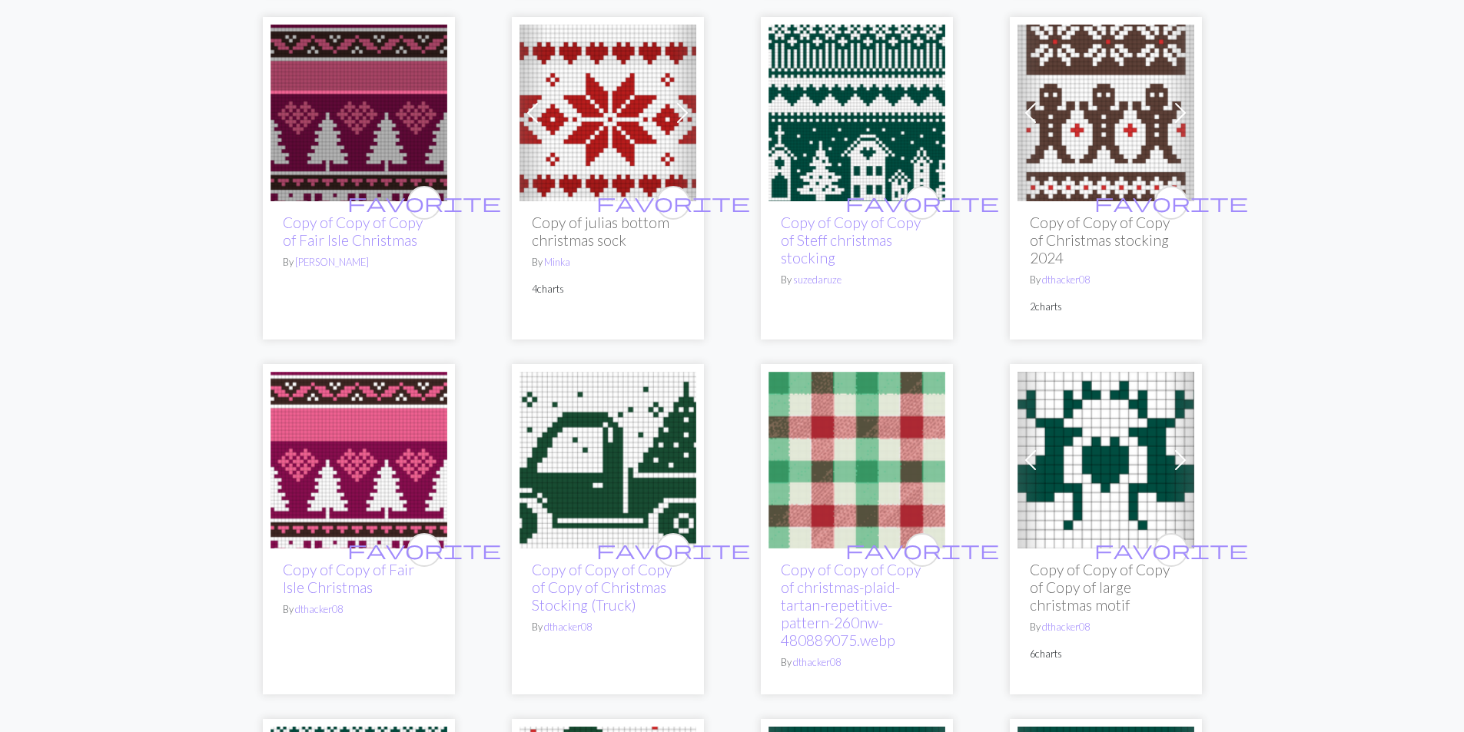
type input "CHRISTMAS"
click at [832, 164] on img at bounding box center [857, 113] width 177 height 177
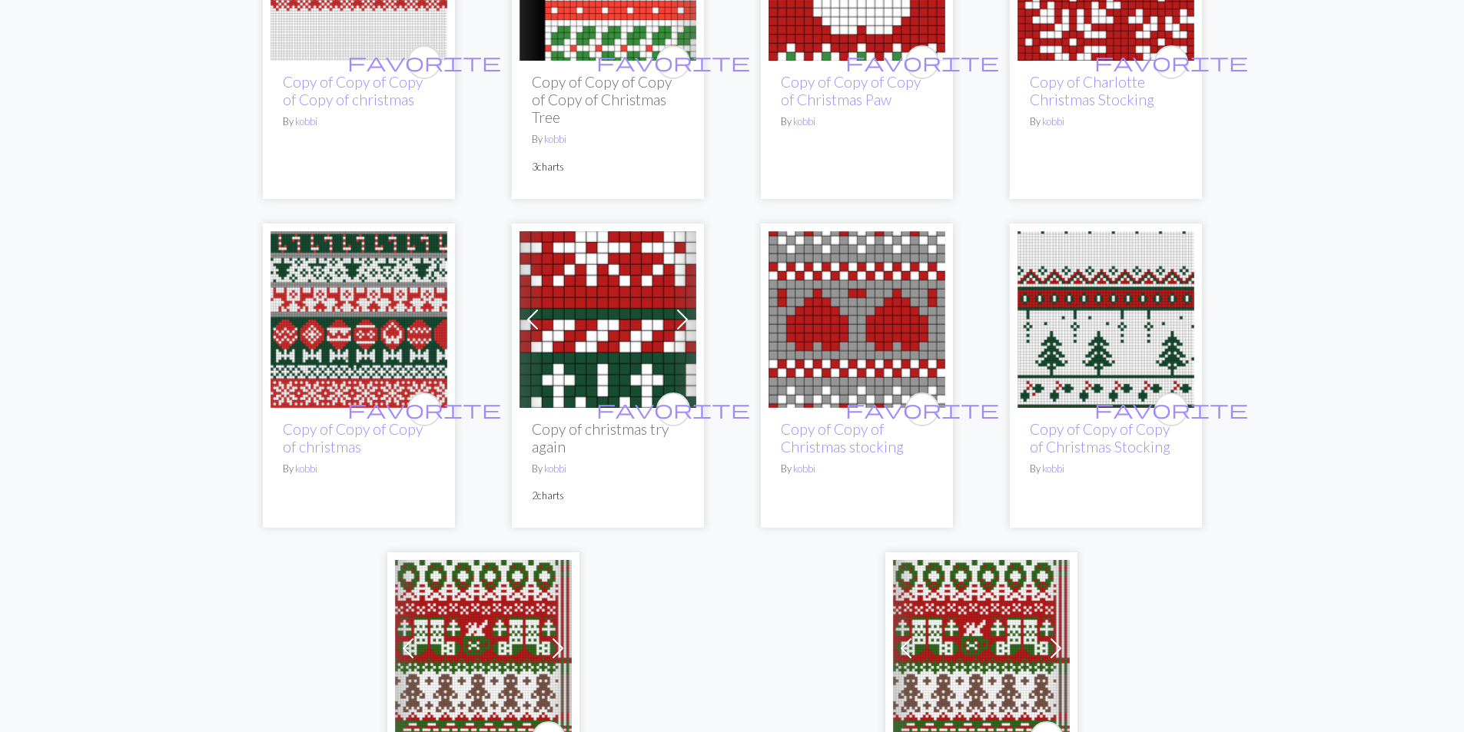
scroll to position [3766, 0]
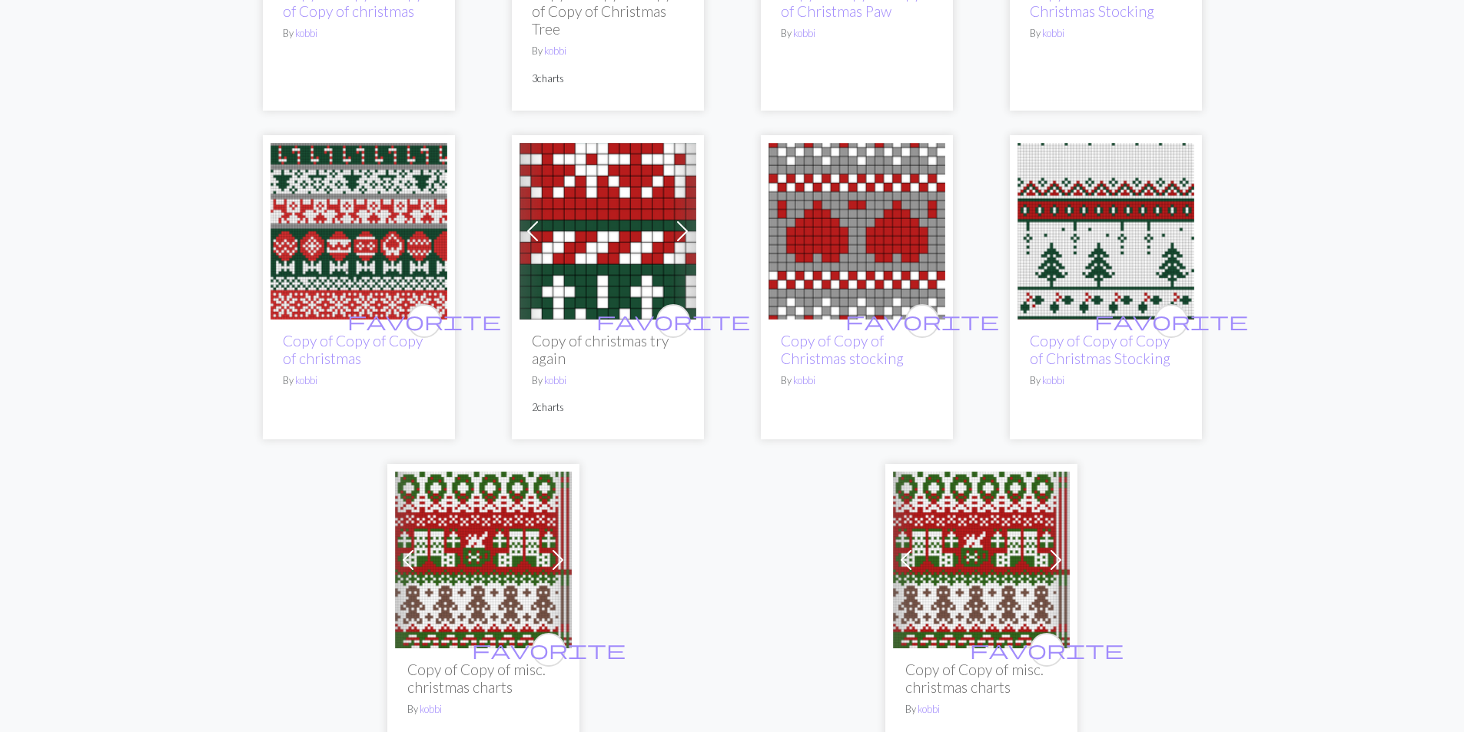
click at [955, 580] on img at bounding box center [981, 560] width 177 height 177
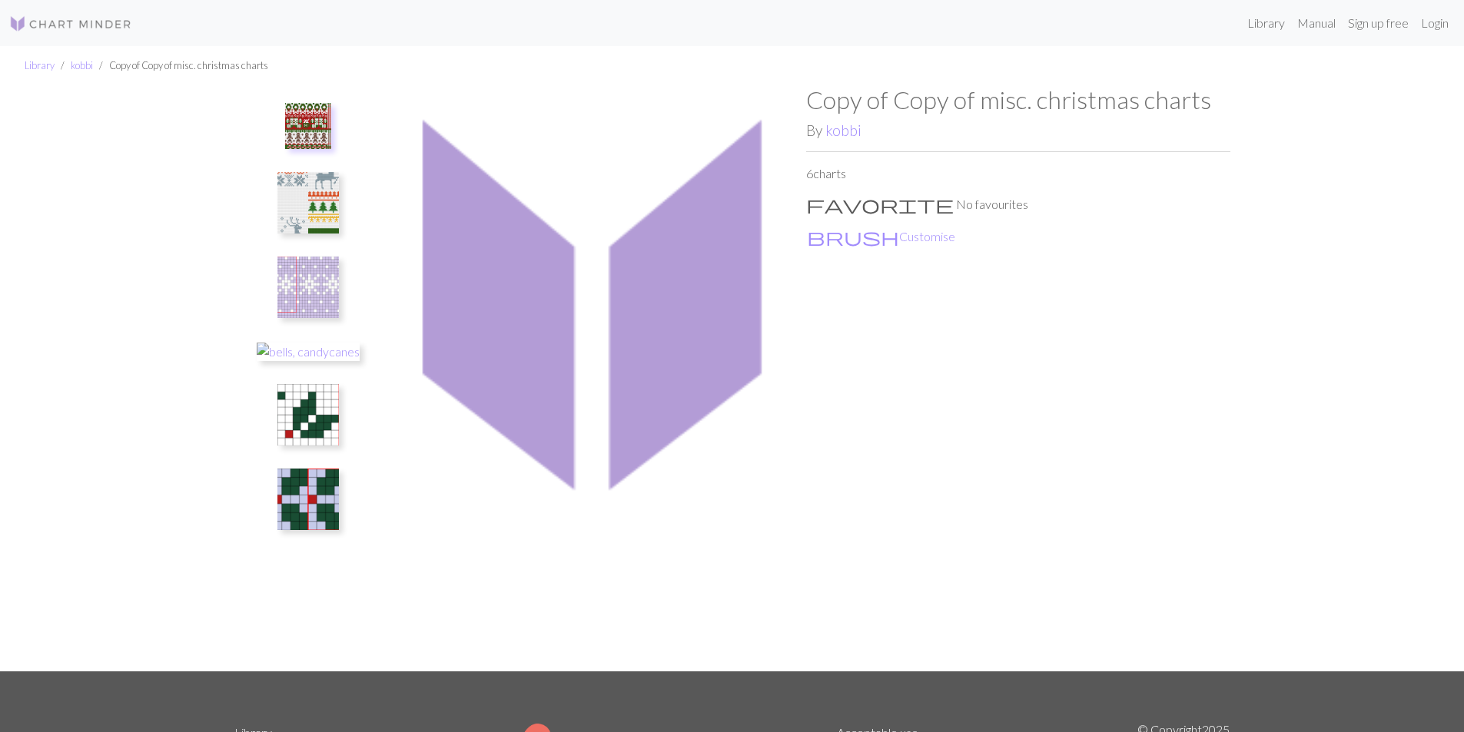
click at [293, 115] on img at bounding box center [308, 126] width 46 height 46
click at [309, 204] on img at bounding box center [307, 202] width 61 height 61
click at [311, 303] on img at bounding box center [307, 287] width 61 height 61
click at [310, 413] on img at bounding box center [307, 414] width 61 height 61
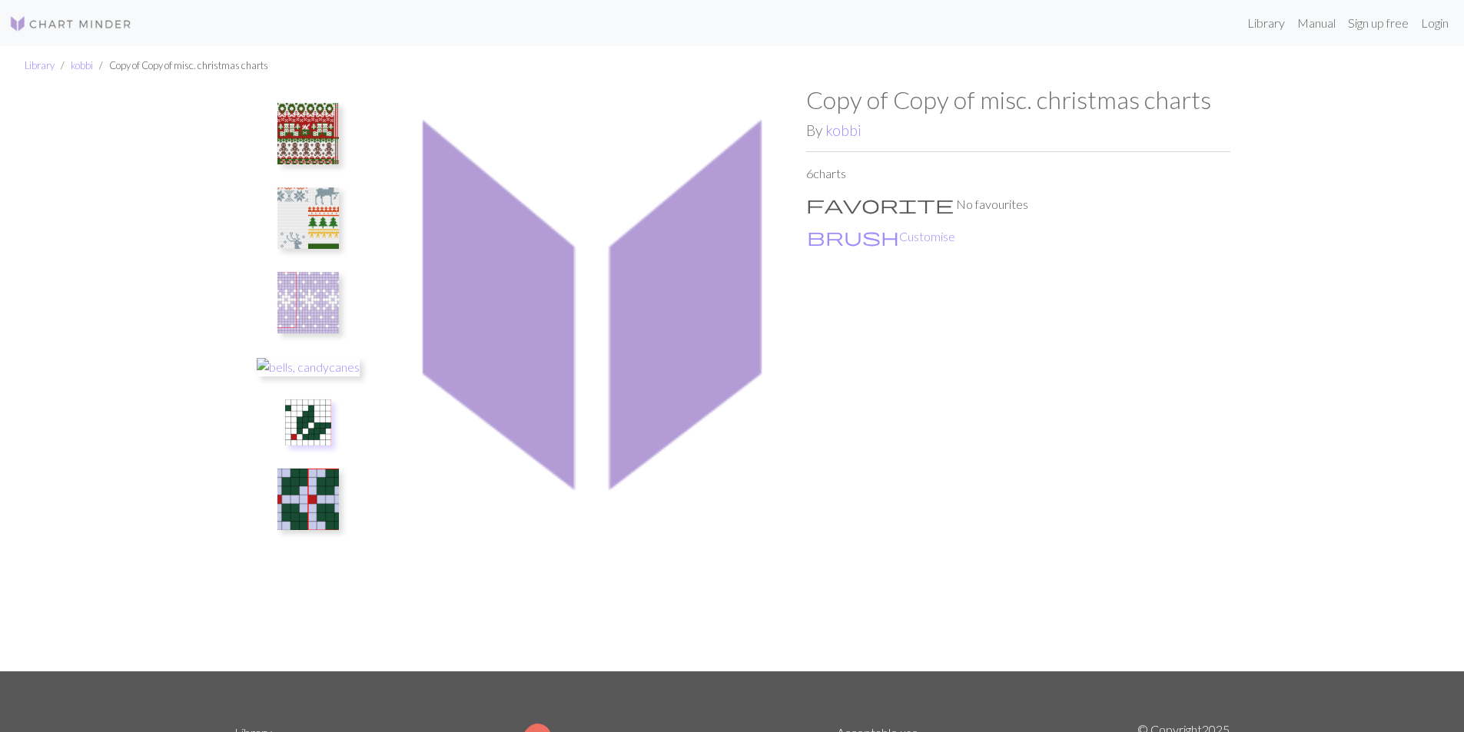
click at [311, 129] on img at bounding box center [307, 133] width 61 height 61
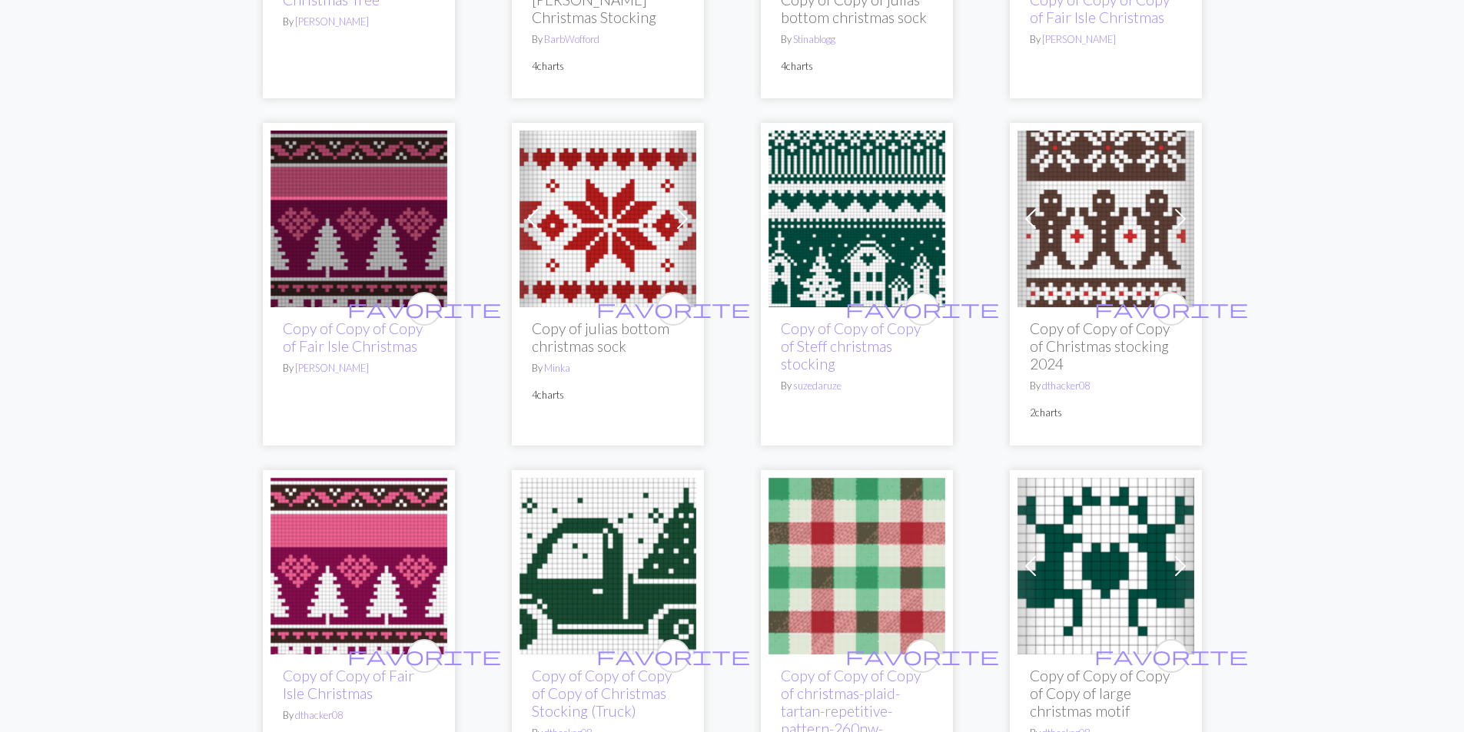
scroll to position [1076, 0]
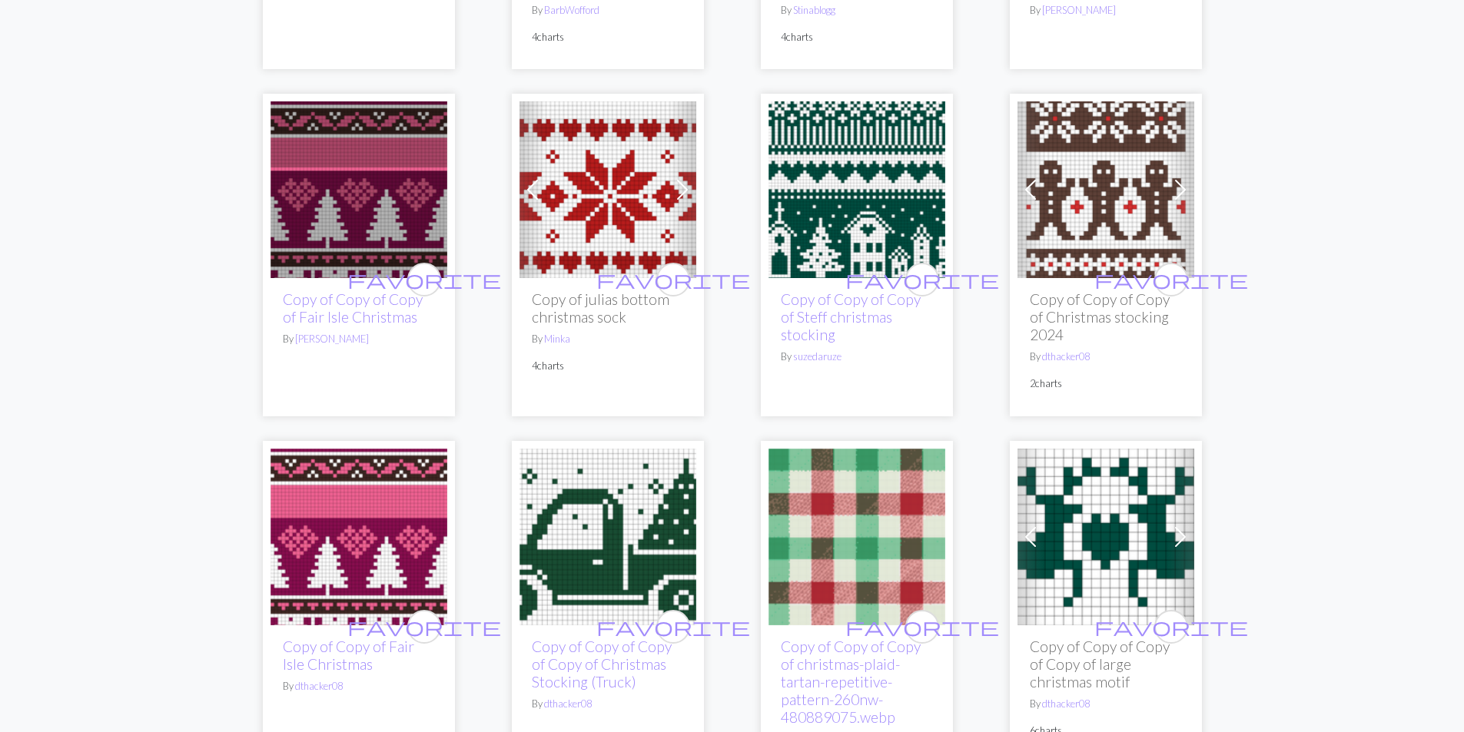
click at [852, 243] on img at bounding box center [857, 189] width 177 height 177
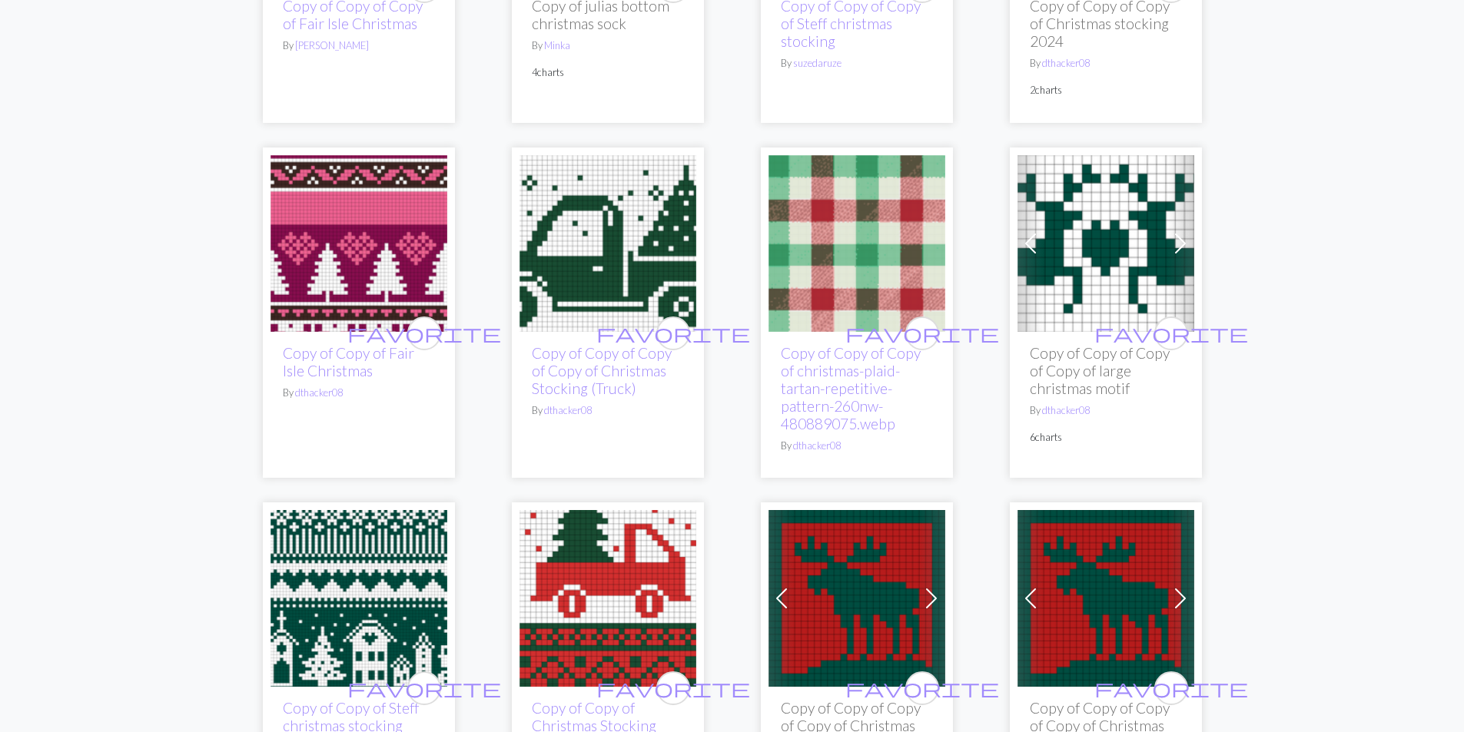
scroll to position [1383, 0]
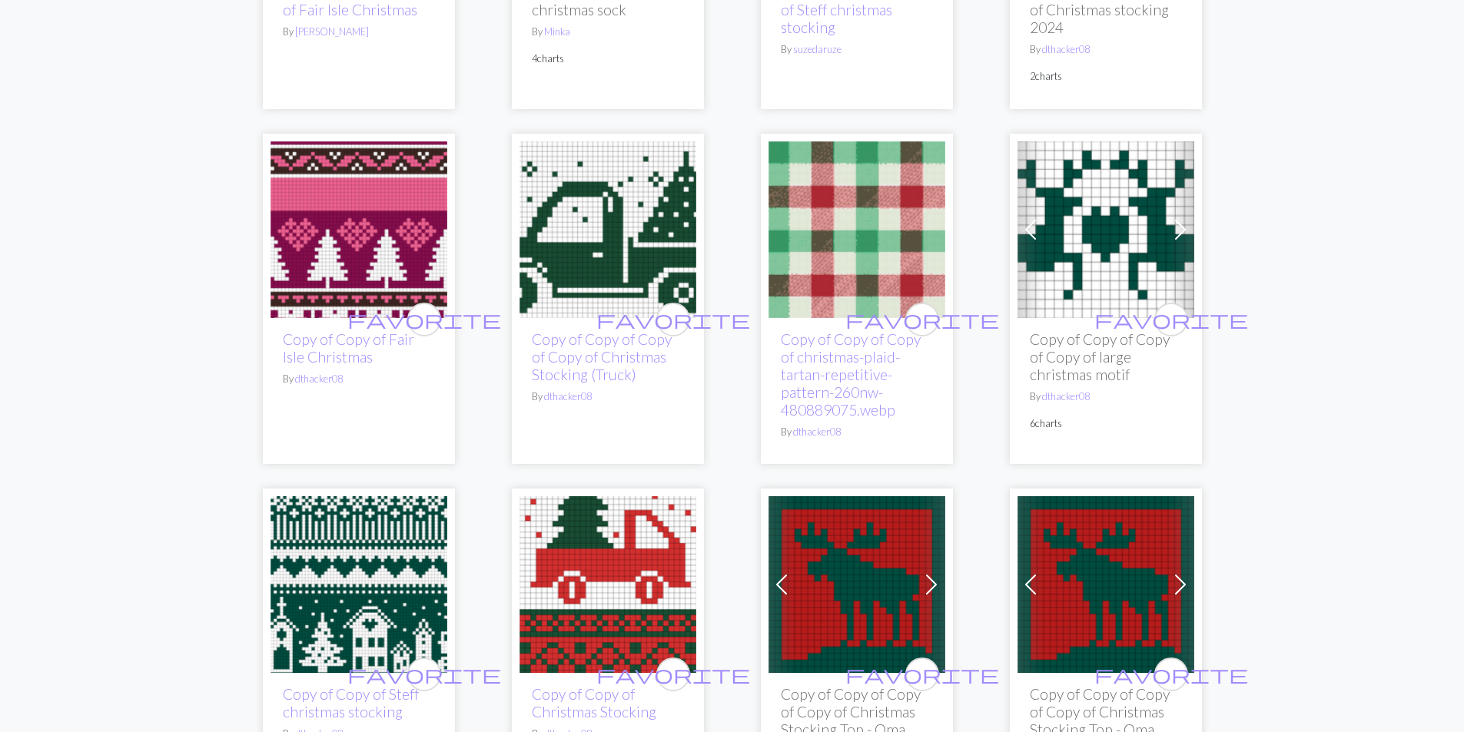
click at [374, 571] on img at bounding box center [359, 584] width 177 height 177
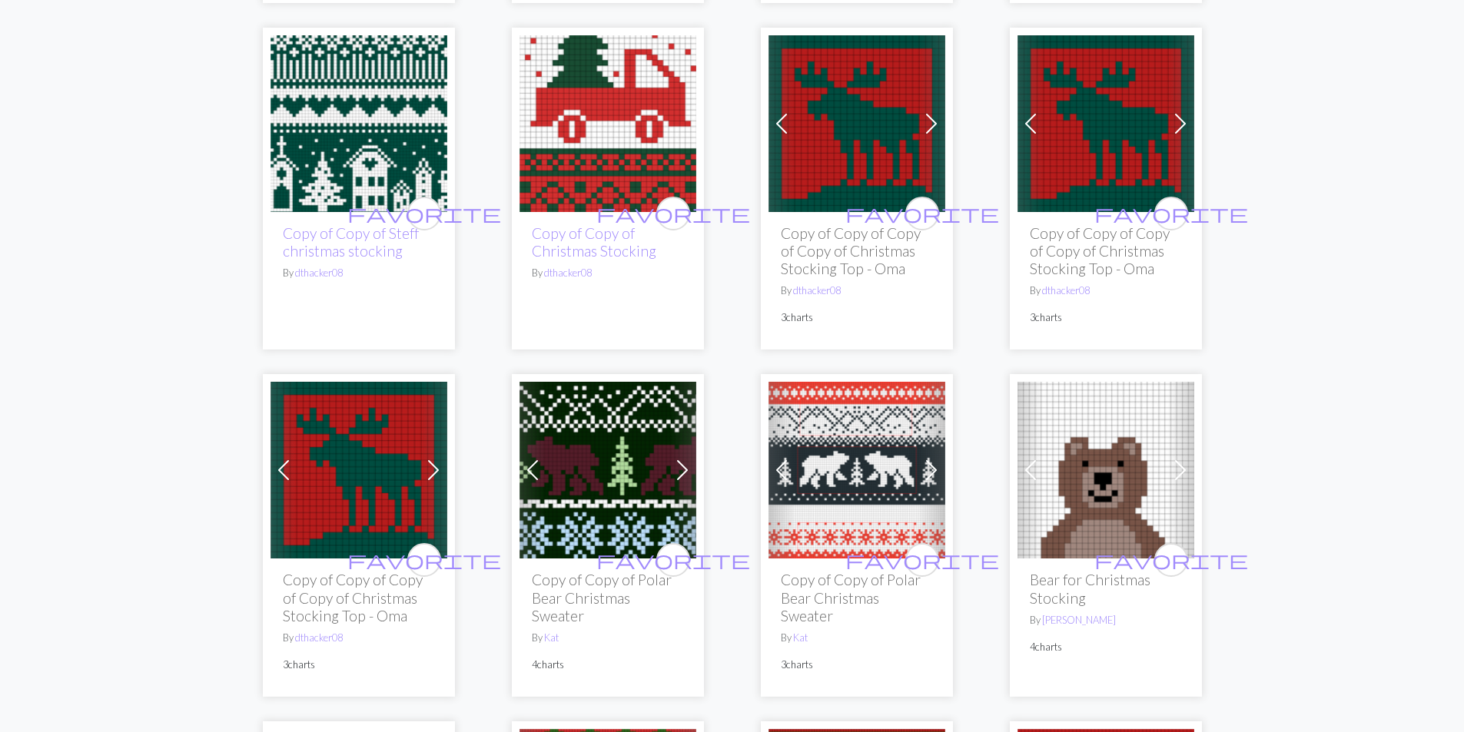
scroll to position [1768, 0]
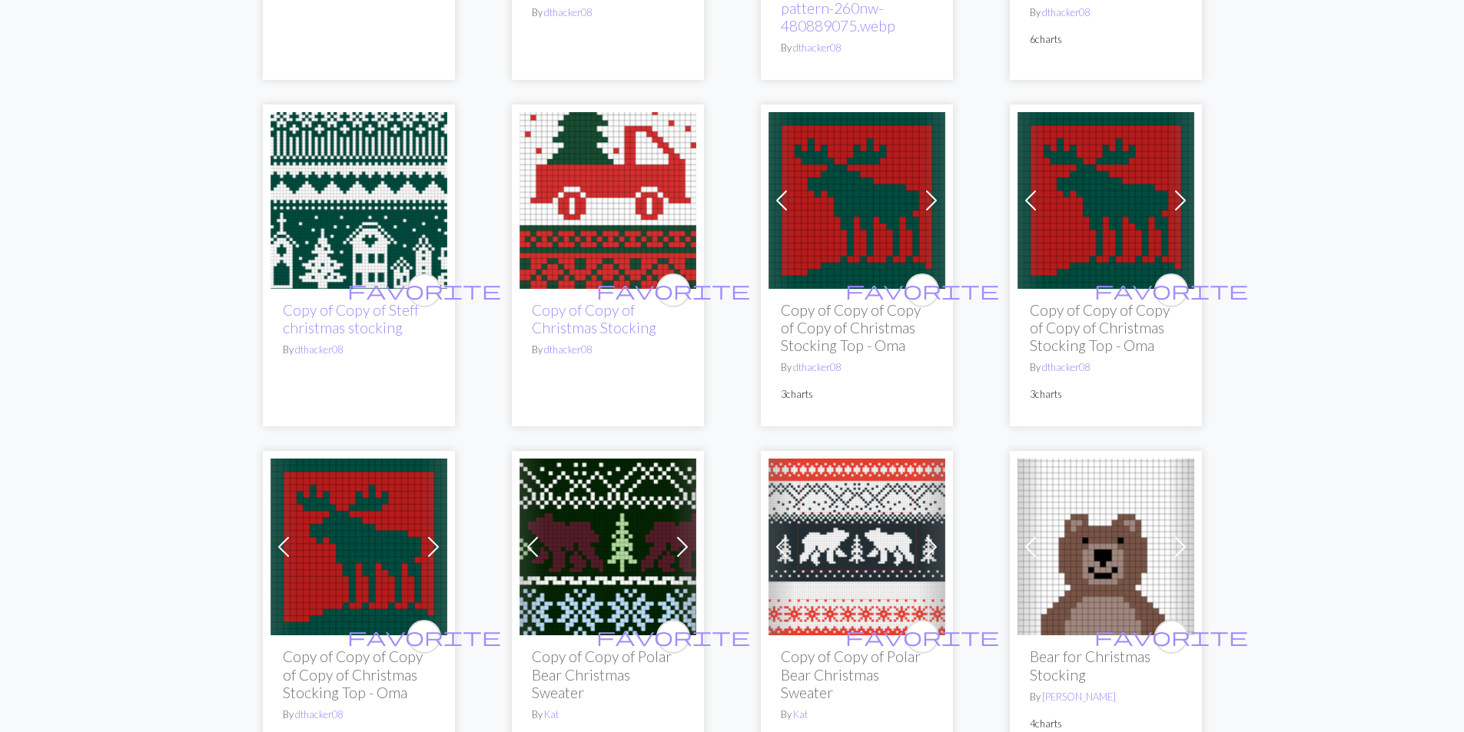
click at [351, 279] on img at bounding box center [359, 200] width 177 height 177
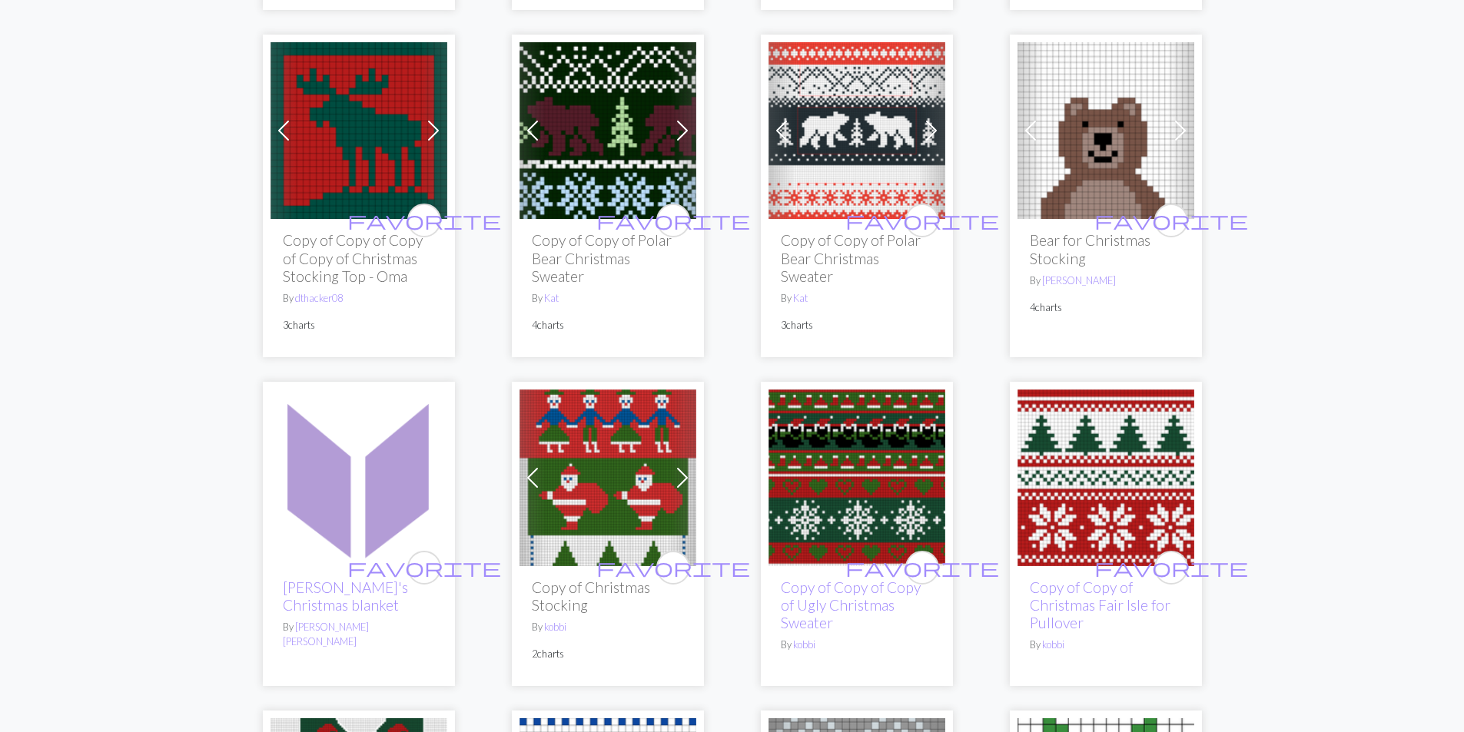
scroll to position [2229, 0]
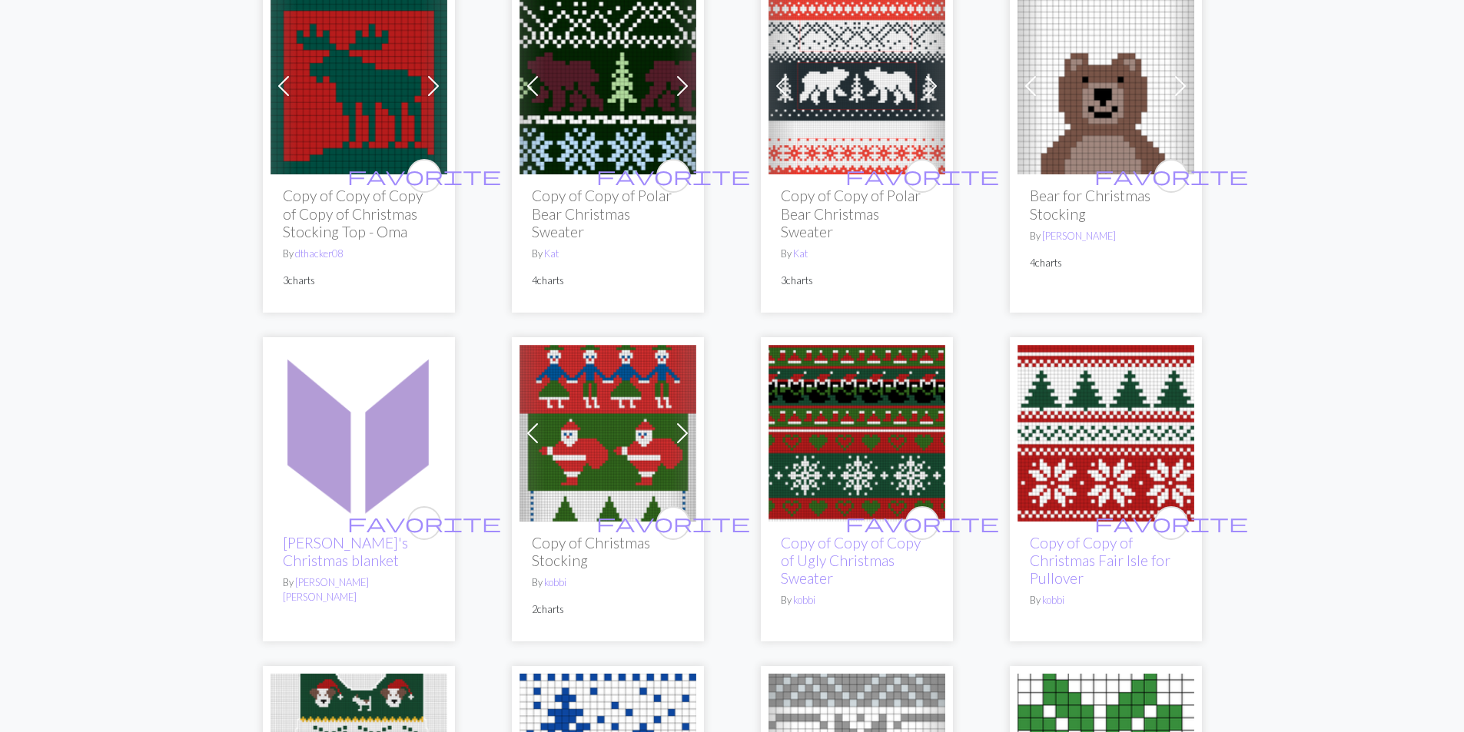
click at [817, 133] on img at bounding box center [857, 86] width 177 height 177
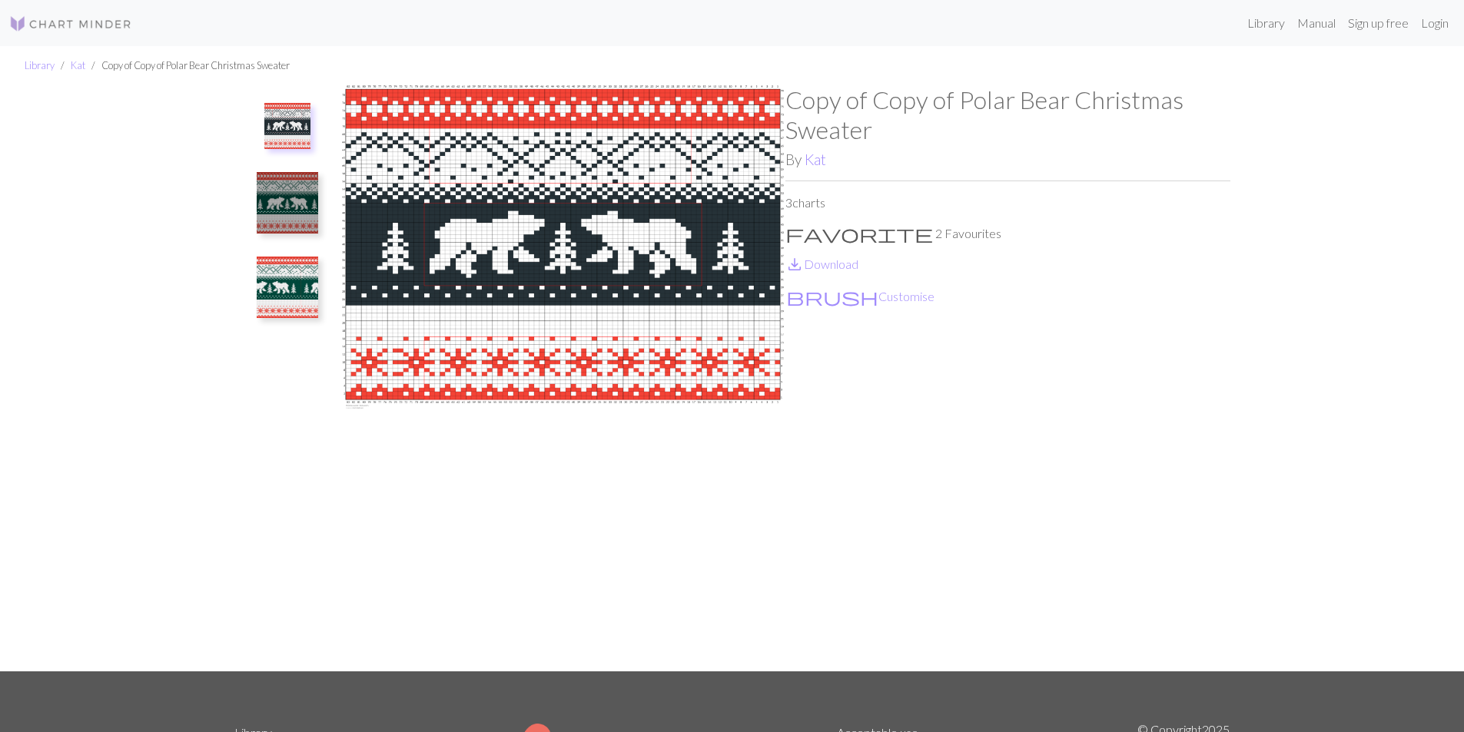
click at [274, 190] on img at bounding box center [287, 202] width 61 height 61
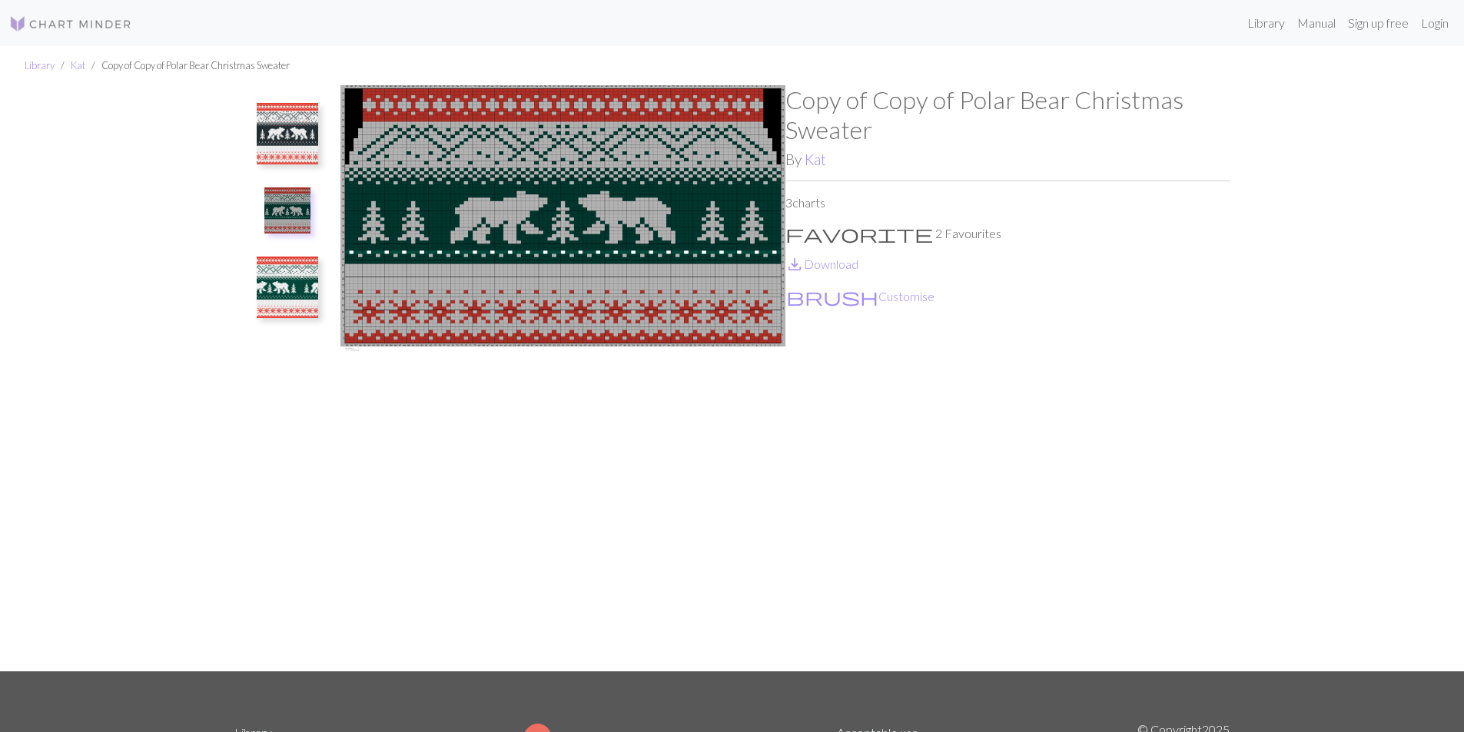
click at [283, 300] on img at bounding box center [287, 287] width 61 height 61
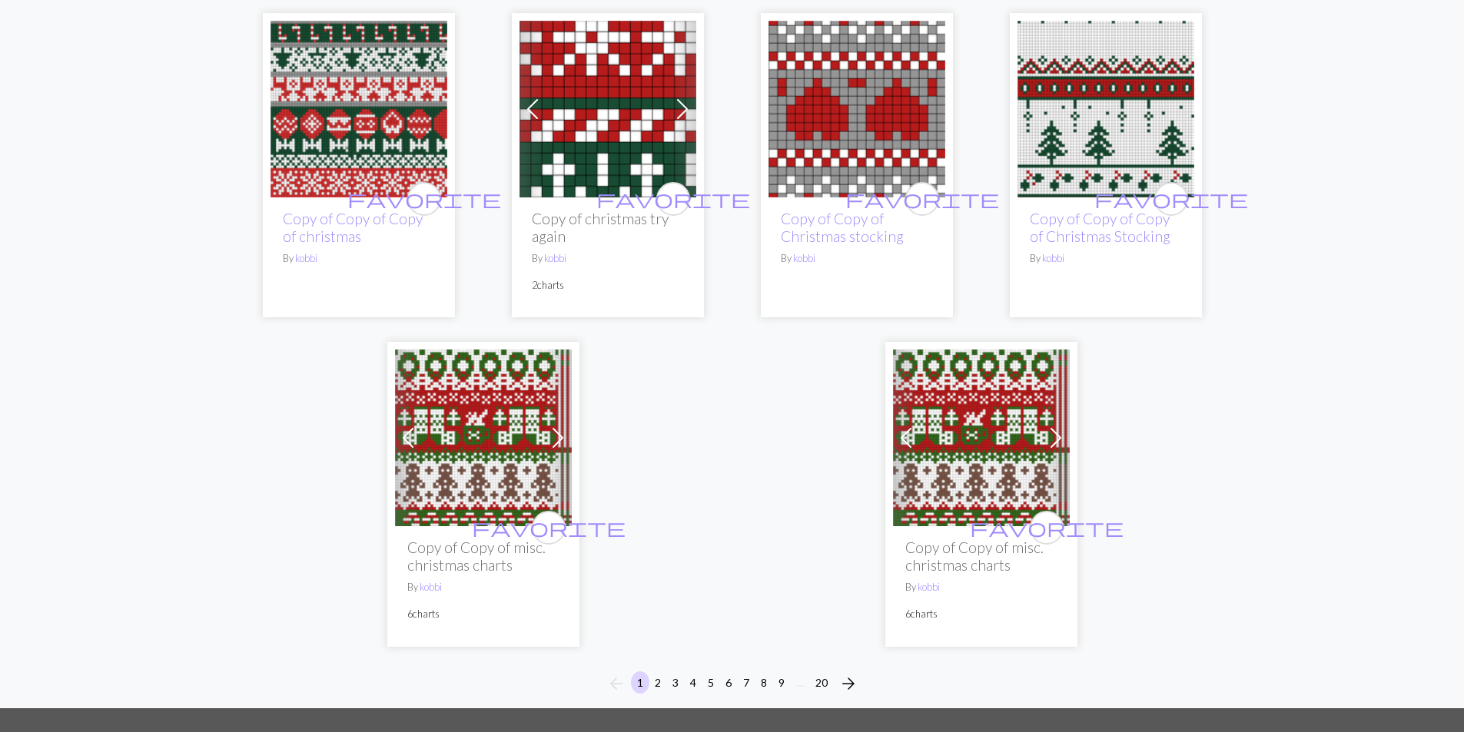
scroll to position [3886, 0]
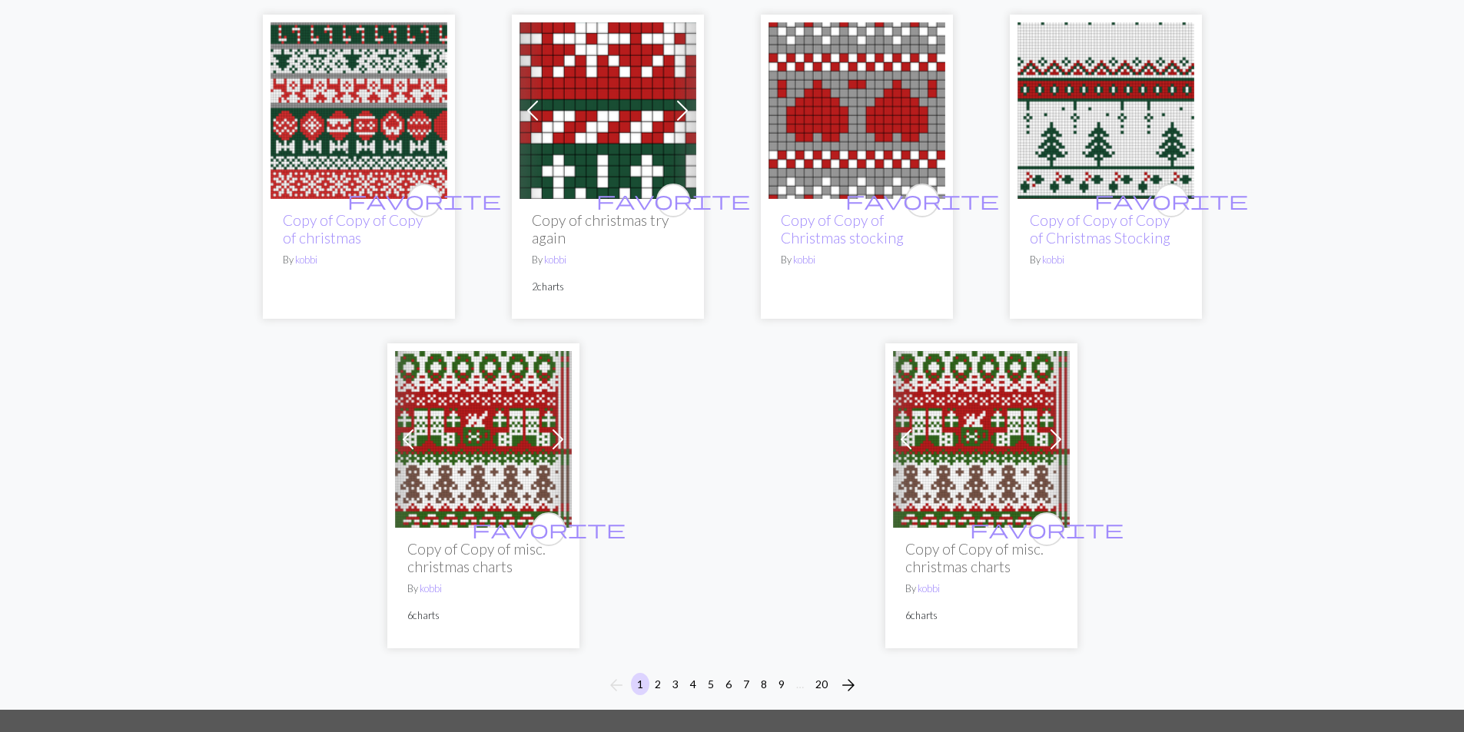
click at [470, 463] on img at bounding box center [483, 439] width 177 height 177
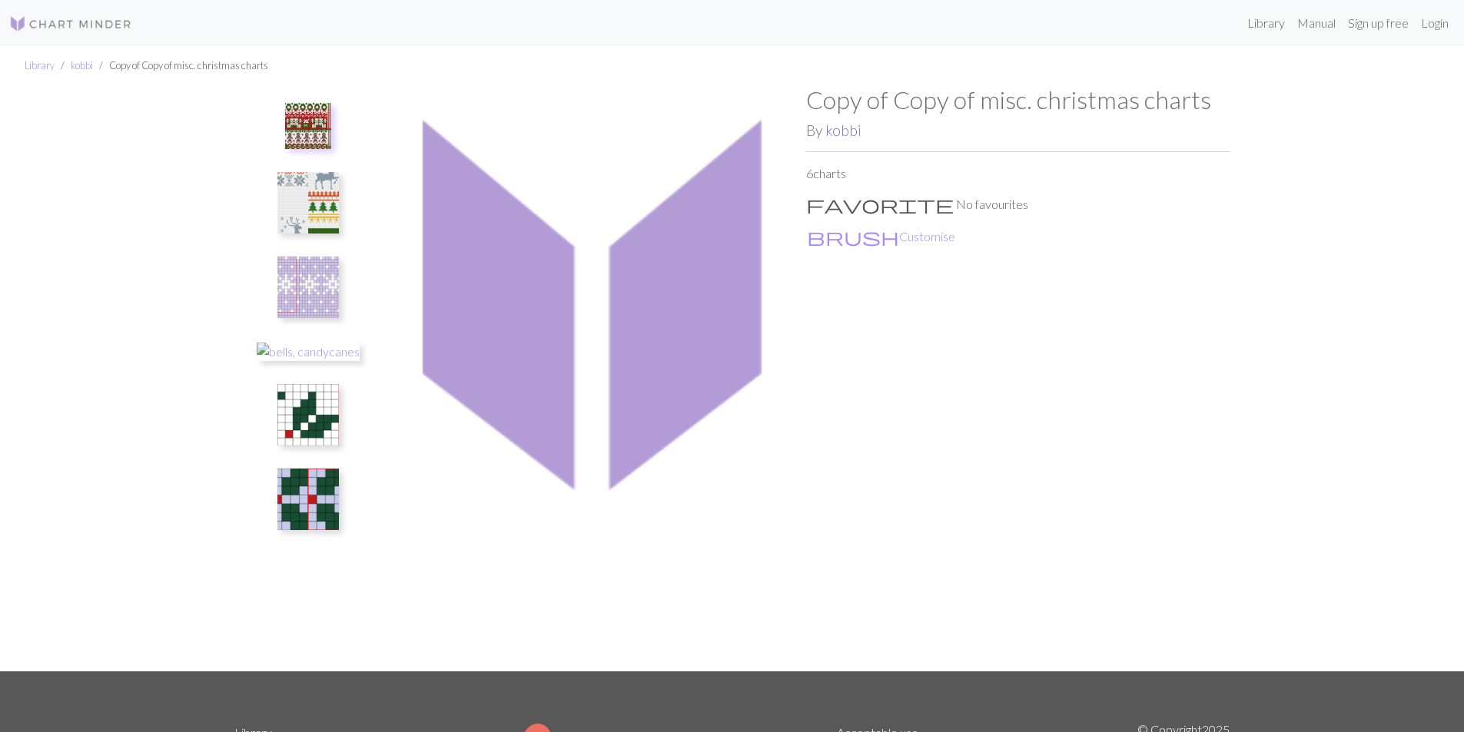
click at [842, 127] on link "kobbi" at bounding box center [843, 130] width 36 height 18
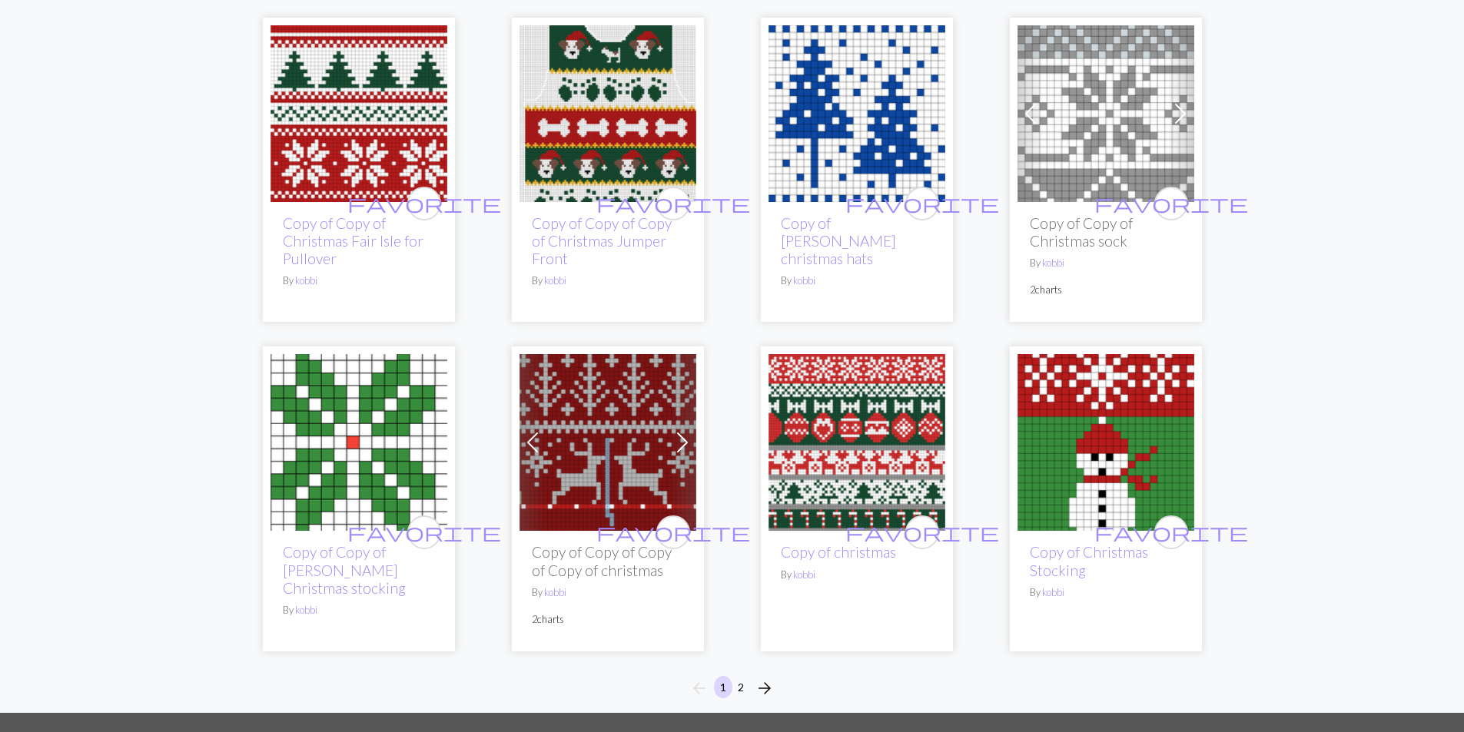
scroll to position [999, 0]
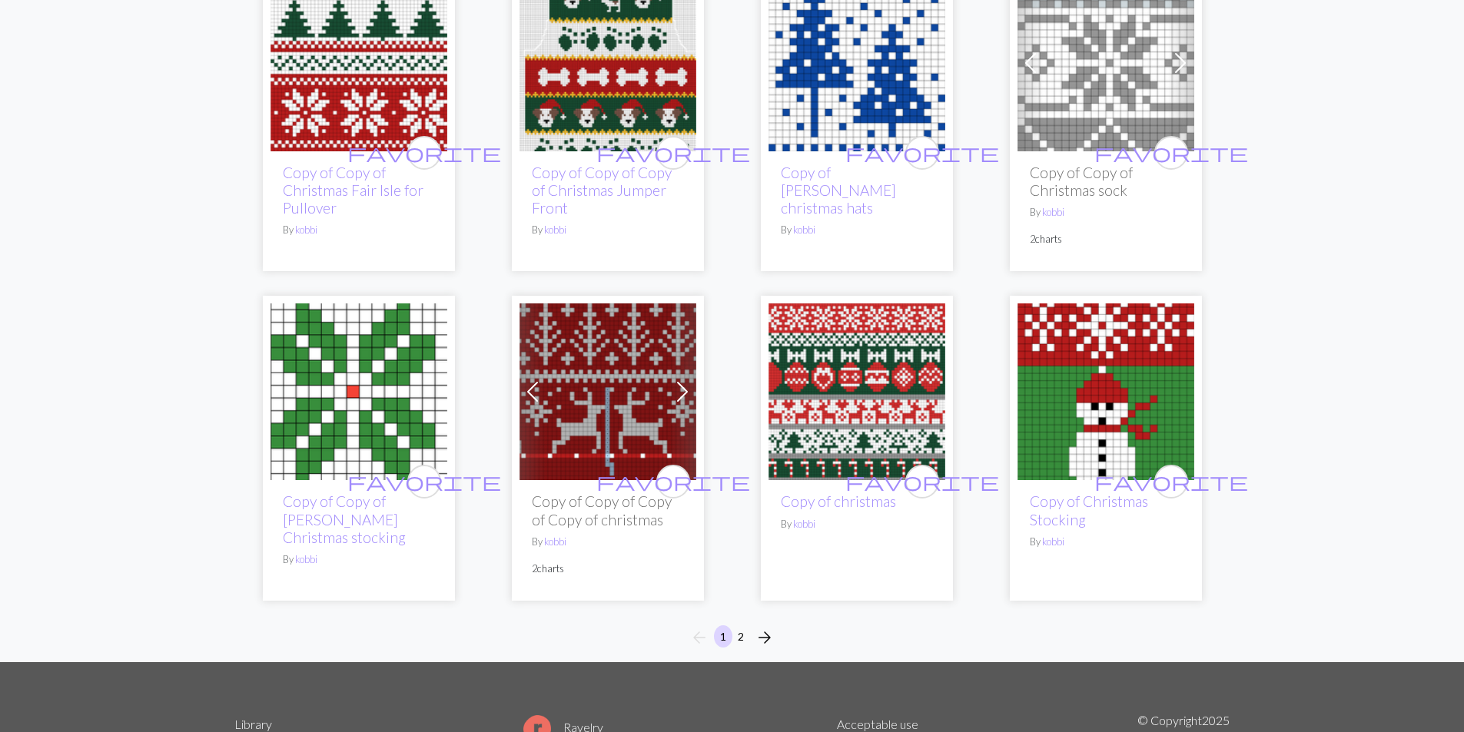
click at [850, 410] on img at bounding box center [857, 392] width 177 height 177
